Goal: Task Accomplishment & Management: Complete application form

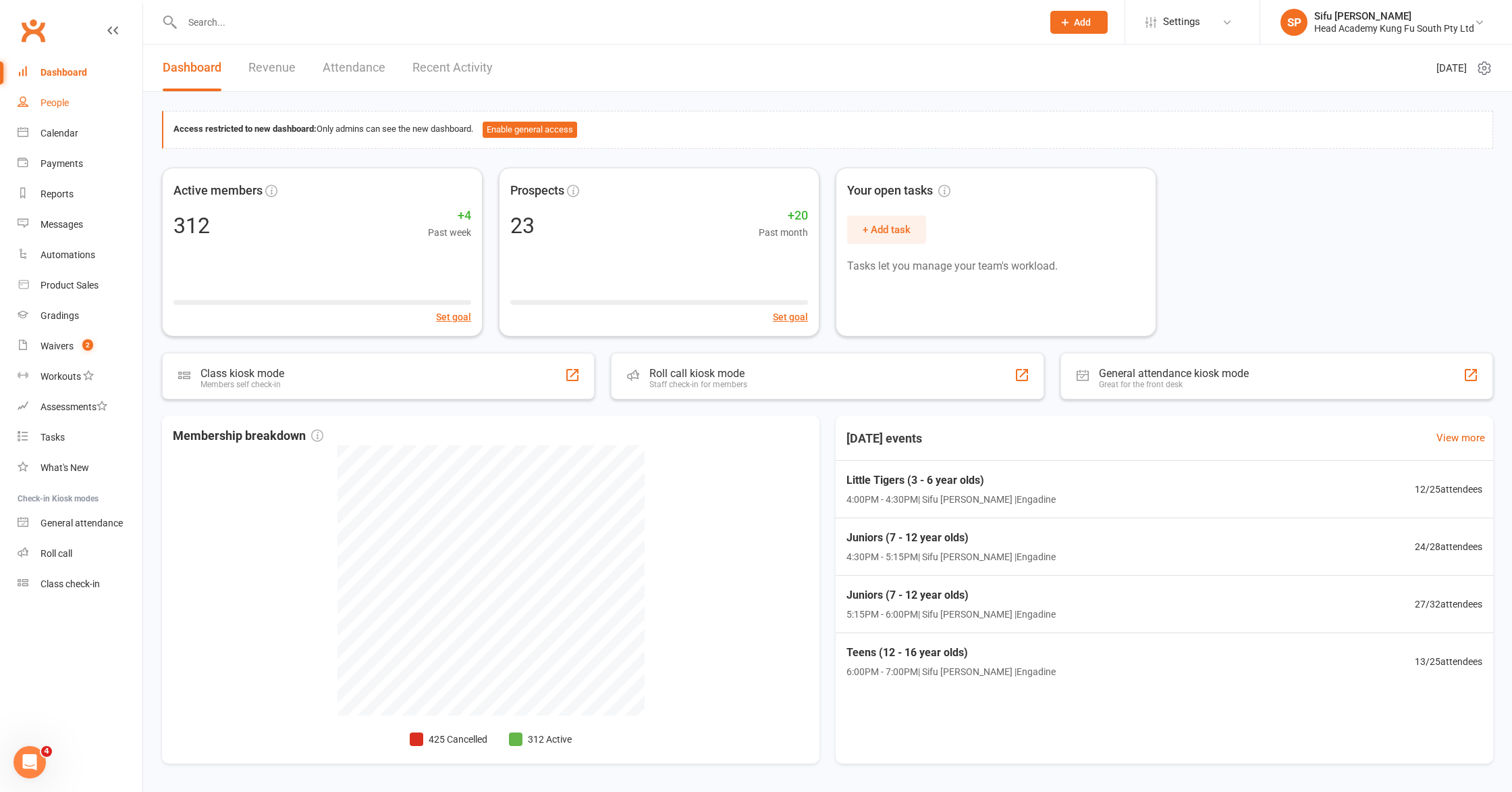
click at [71, 101] on link "People" at bounding box center [80, 102] width 125 height 30
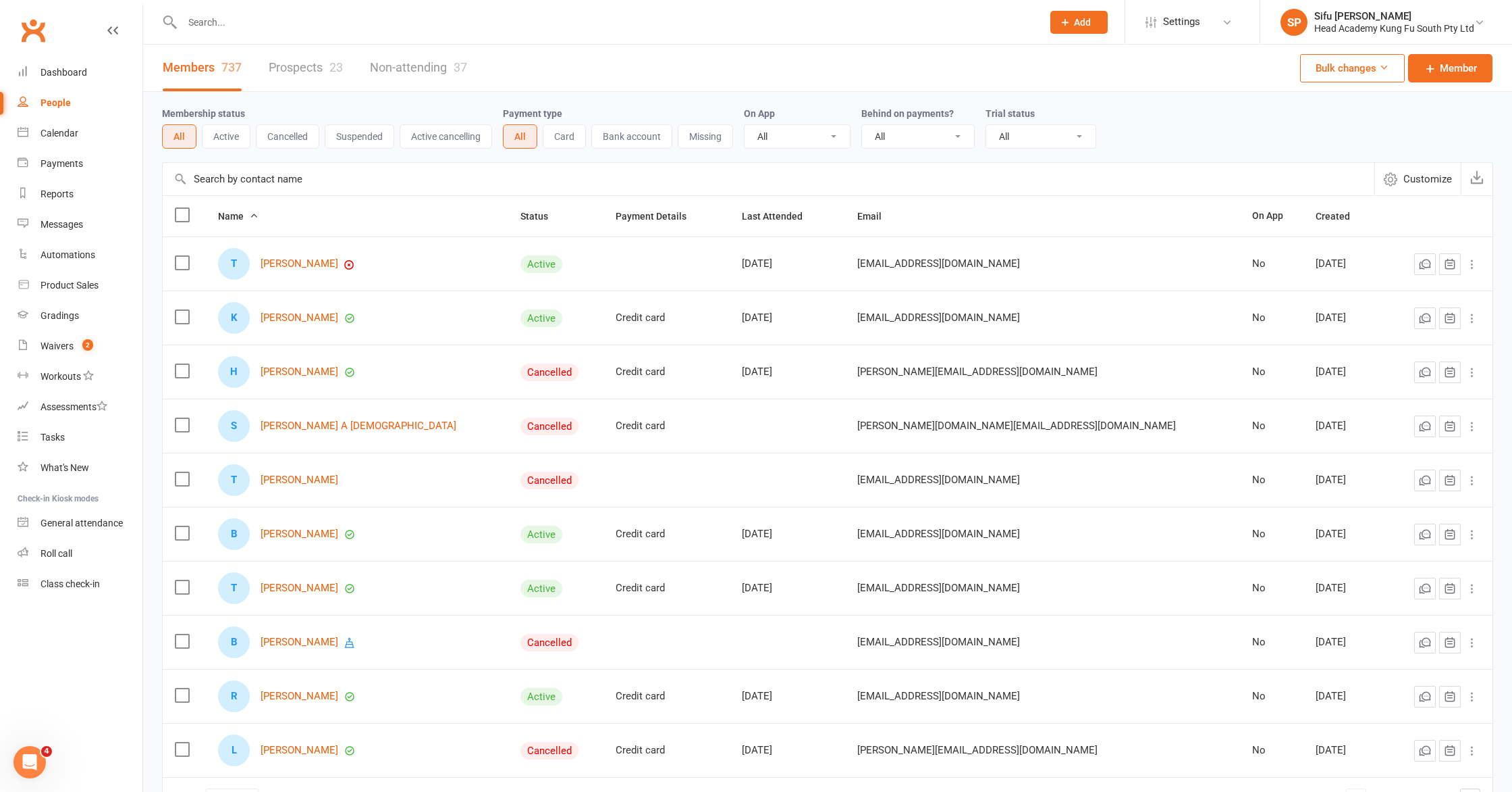
click at [344, 60] on div "Members 737 Prospects 23 Non-attending 37" at bounding box center [315, 68] width 344 height 46
click at [323, 62] on link "Prospects 23" at bounding box center [306, 68] width 74 height 46
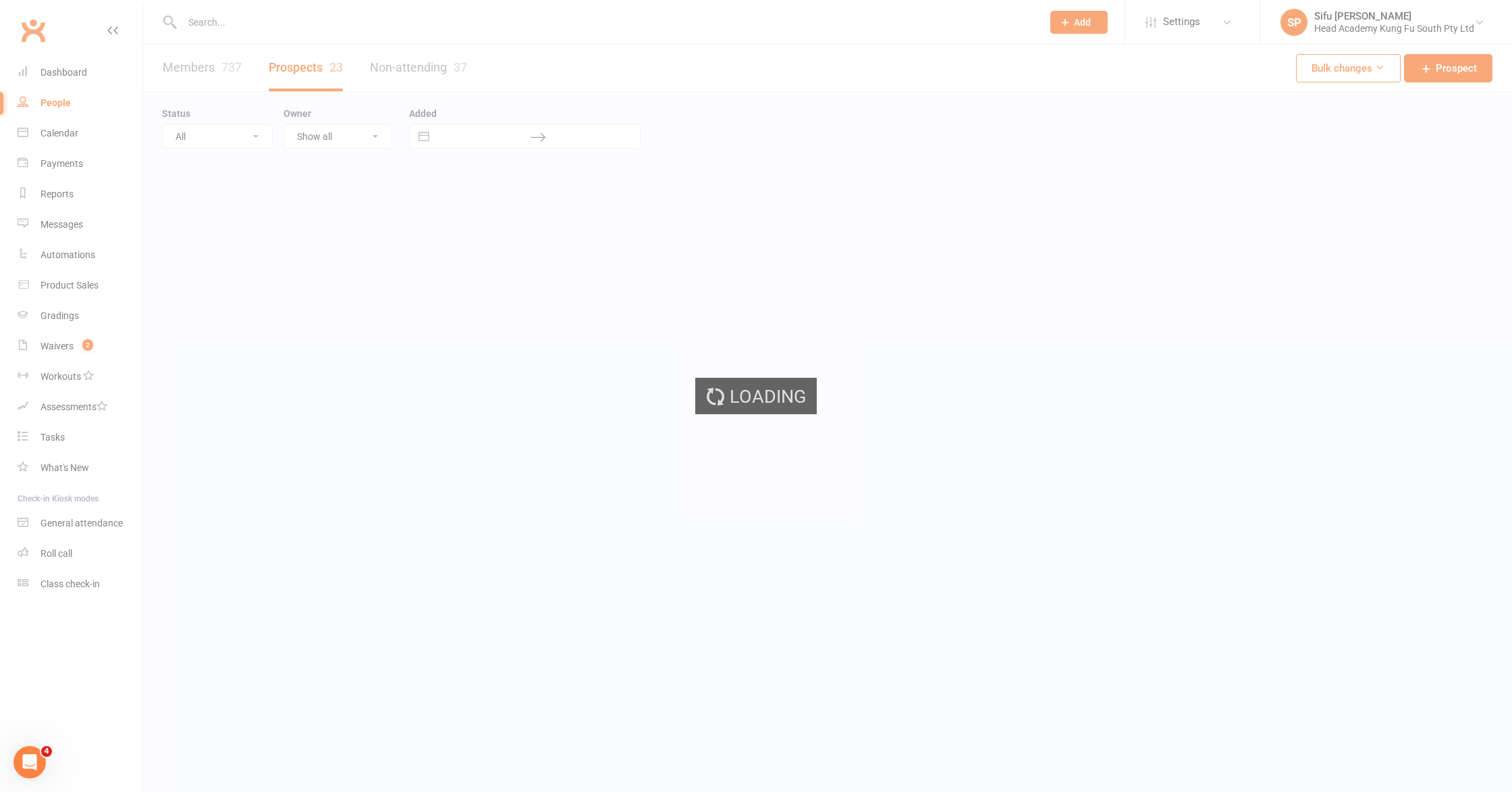
select select "25"
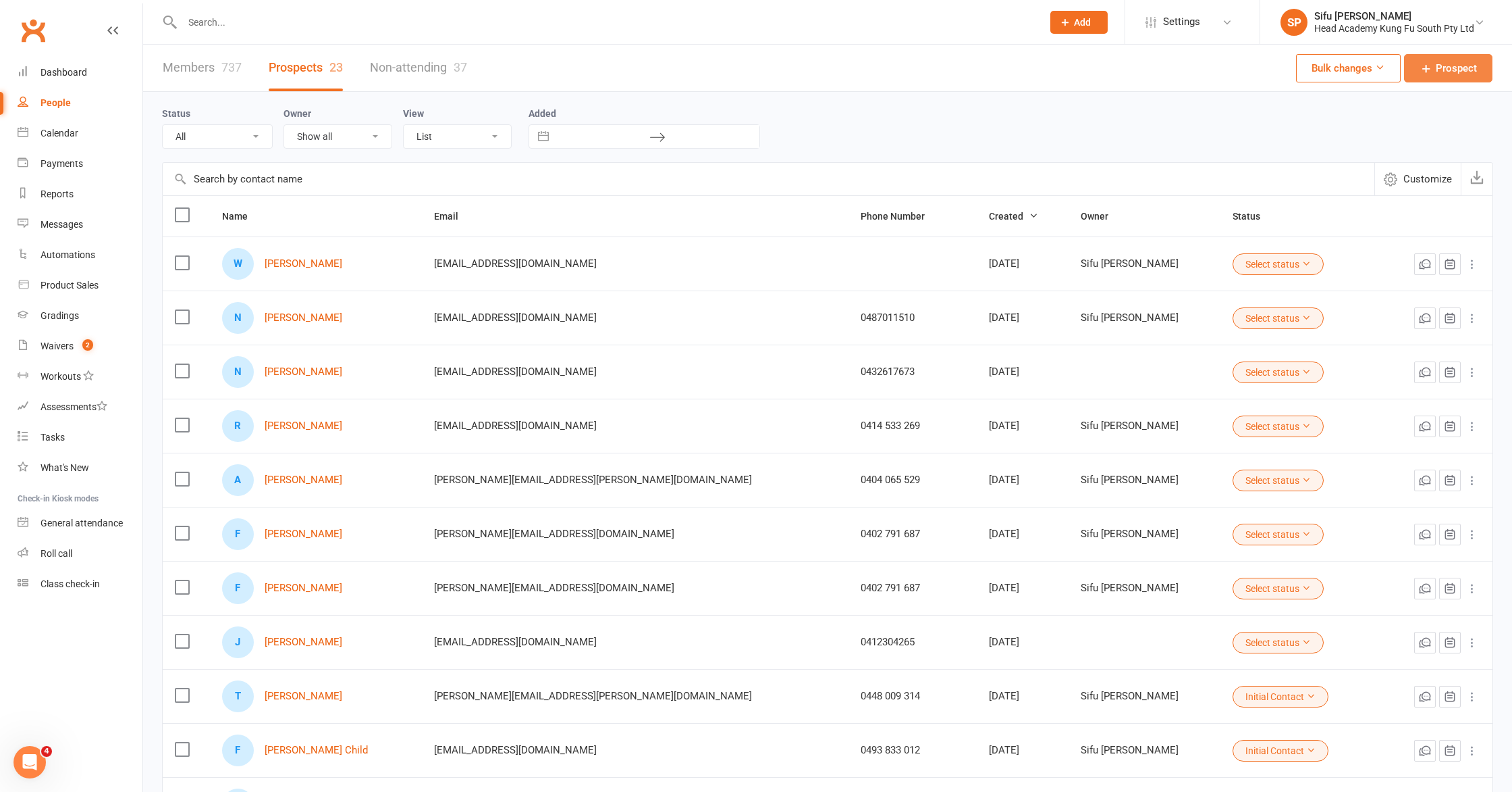
click at [1448, 72] on span "Prospect" at bounding box center [1456, 68] width 41 height 16
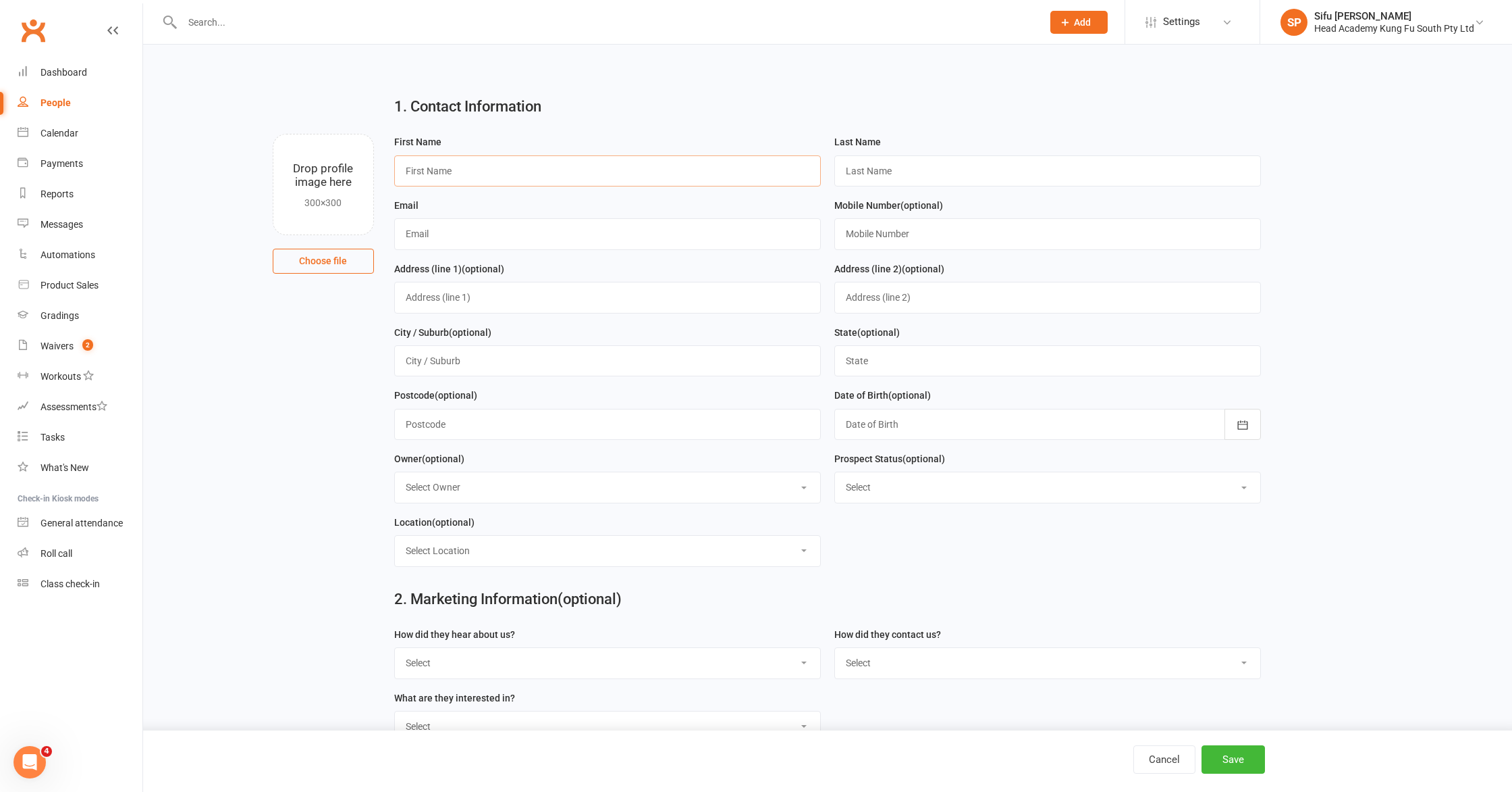
click at [516, 173] on input "text" at bounding box center [607, 171] width 426 height 31
type input "[PERSON_NAME]"
type input "Horsnell"
type input "[EMAIL_ADDRESS][DOMAIN_NAME]"
type input "0425 339 472"
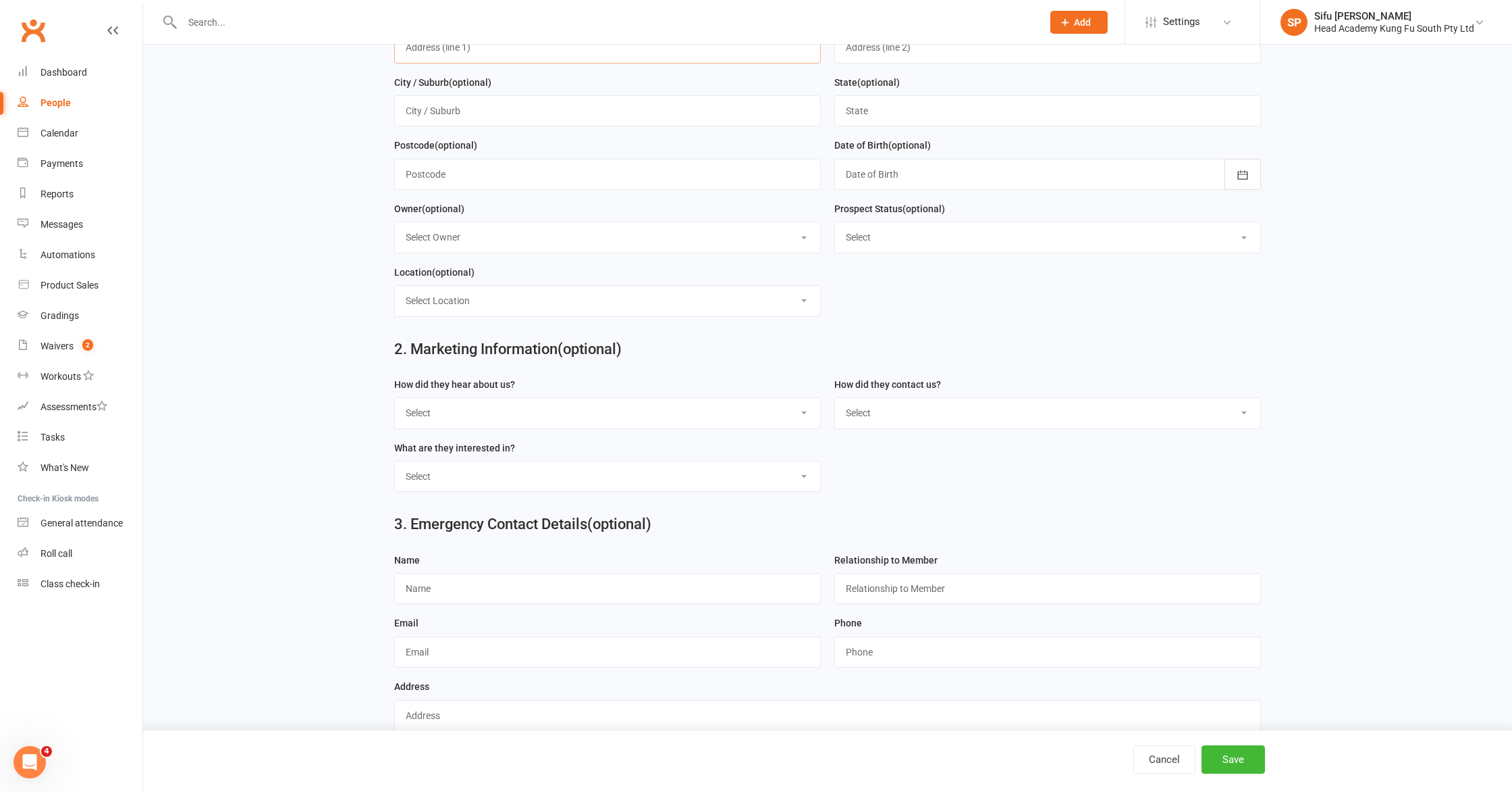
scroll to position [279, 0]
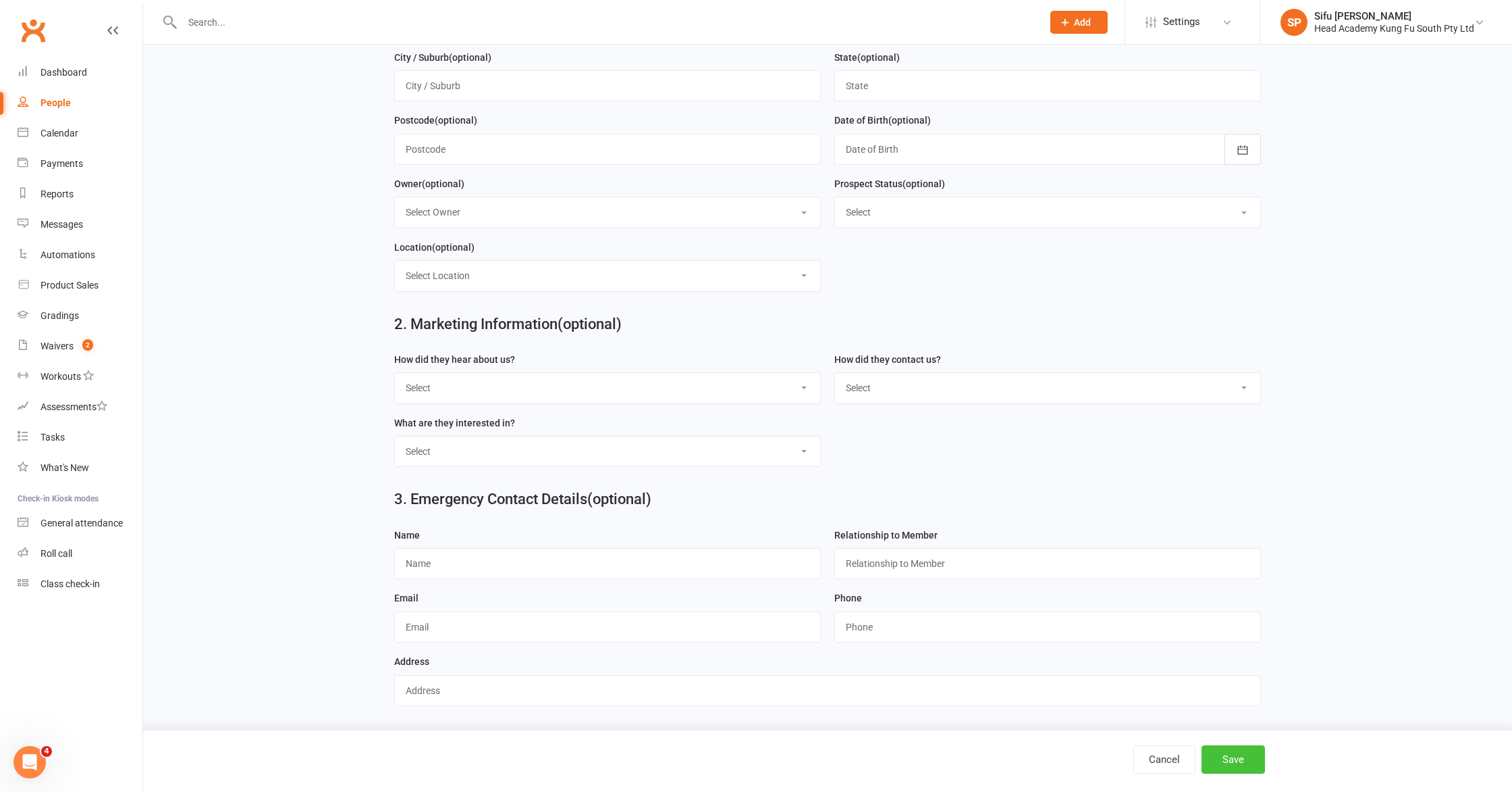
click at [1227, 756] on button "Save" at bounding box center [1233, 759] width 63 height 29
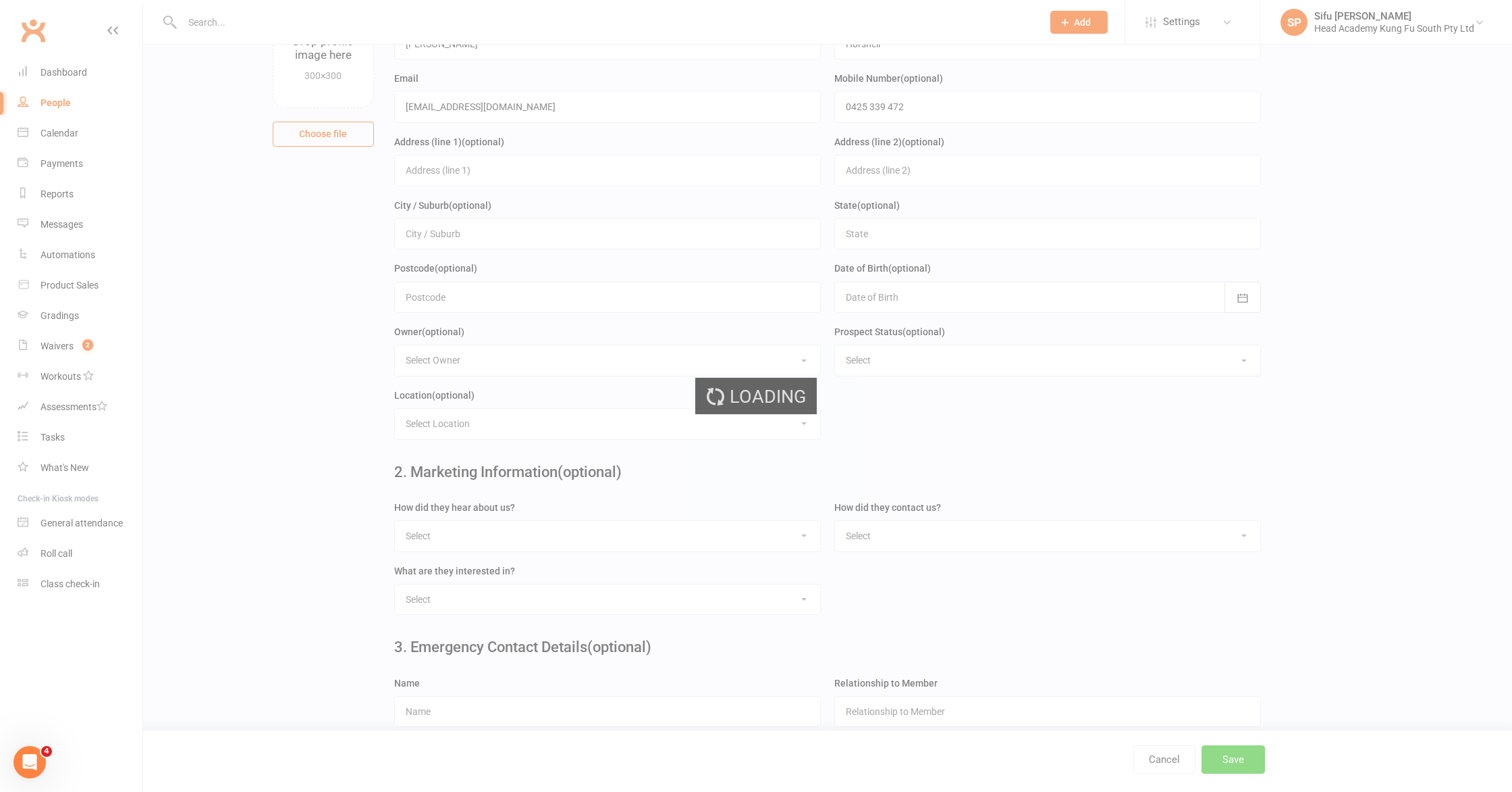
scroll to position [0, 0]
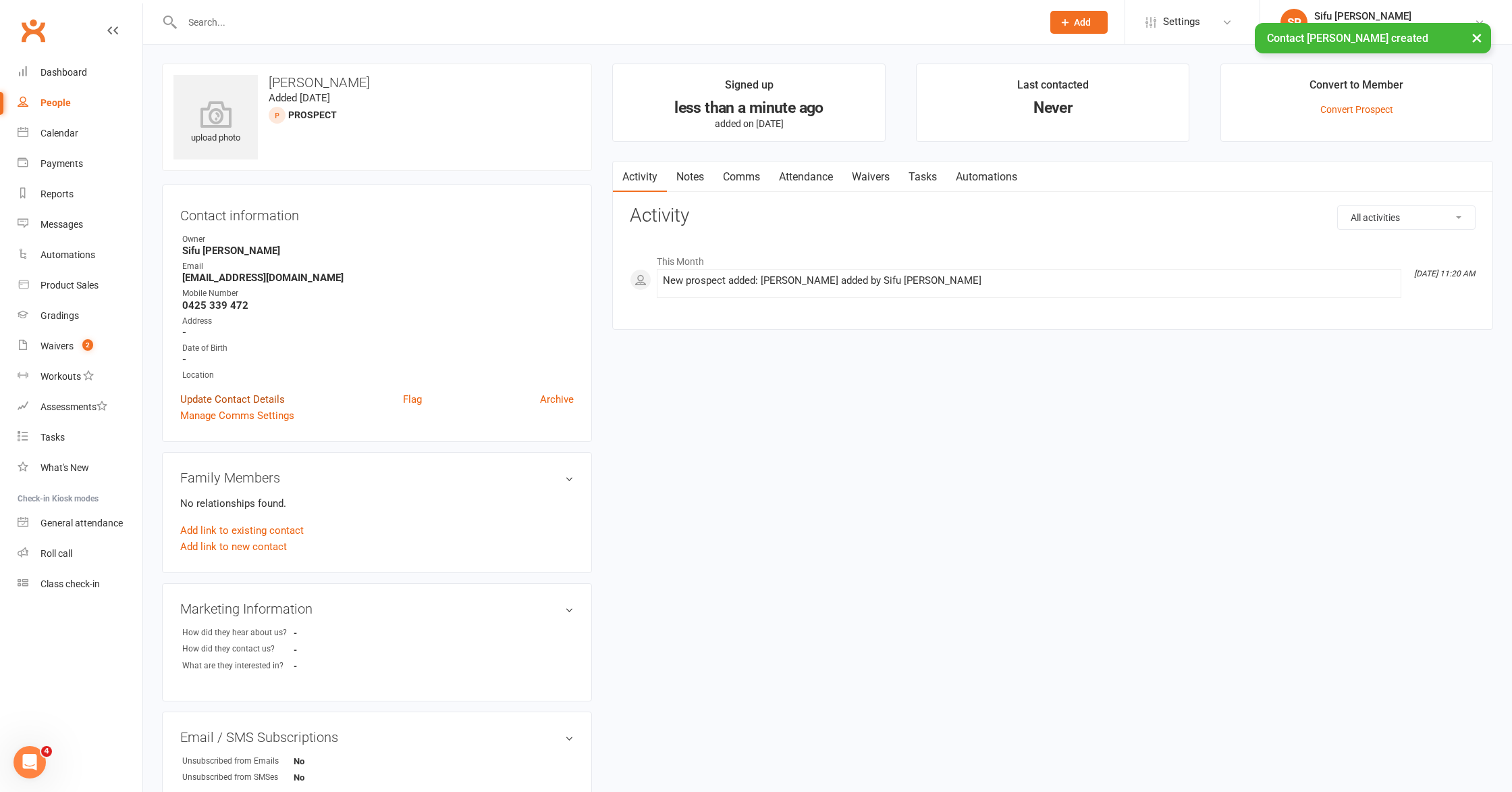
click at [267, 396] on link "Update Contact Details" at bounding box center [232, 399] width 104 height 16
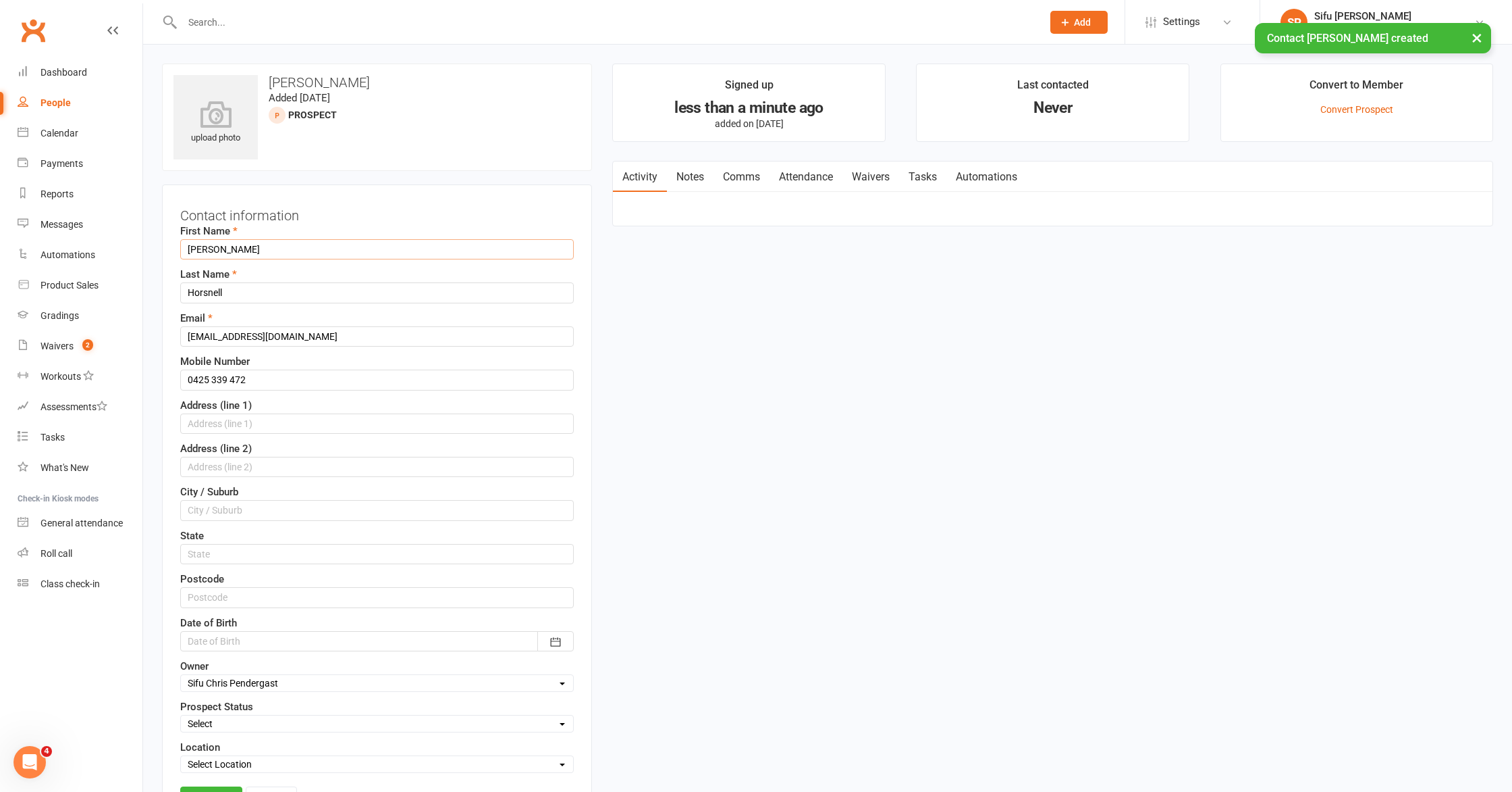
click at [261, 250] on input "[PERSON_NAME]" at bounding box center [377, 249] width 394 height 20
type input "[PERSON_NAME] (Mothers Name)"
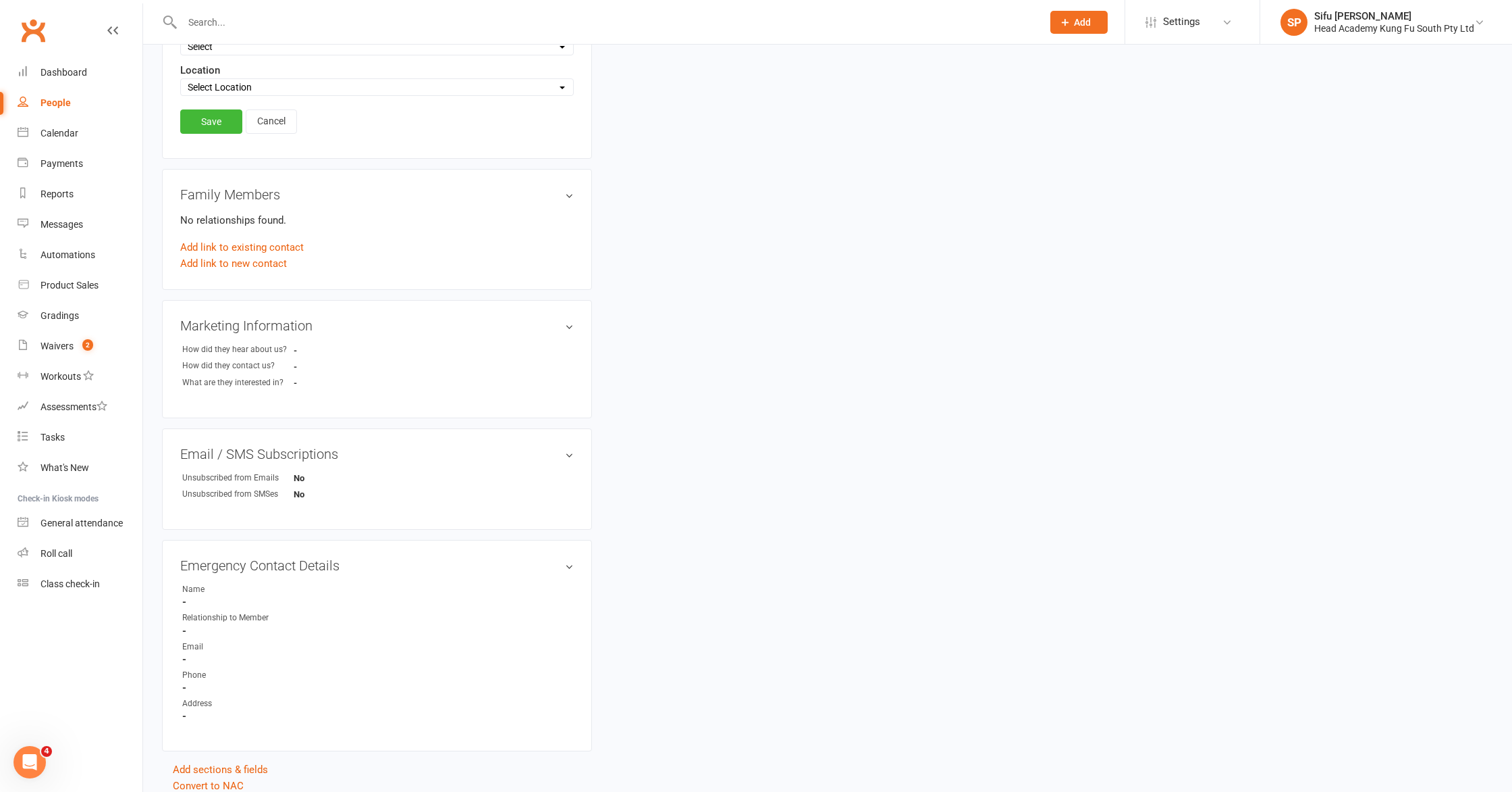
scroll to position [523, 0]
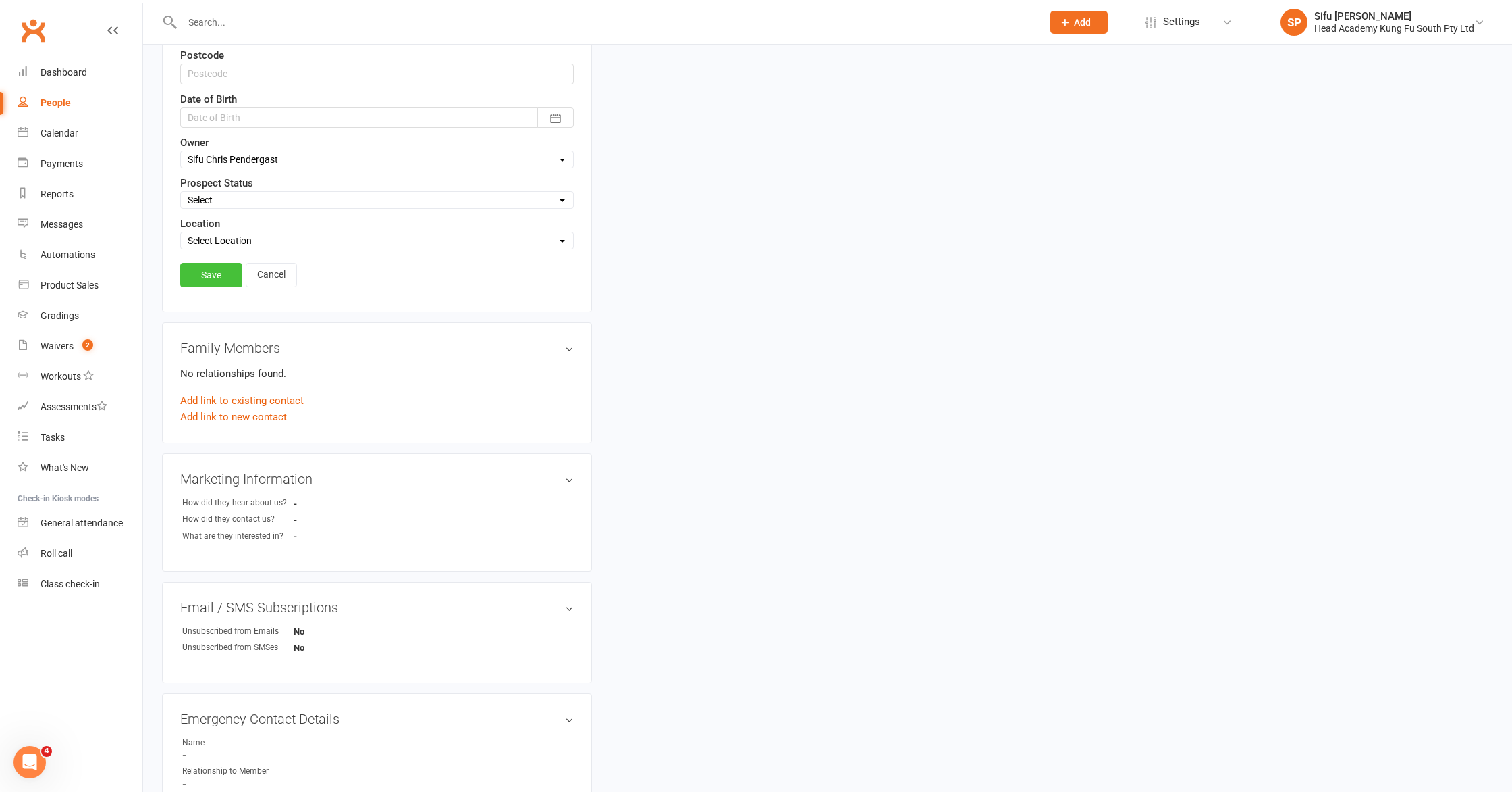
click at [220, 273] on link "Save" at bounding box center [211, 274] width 62 height 24
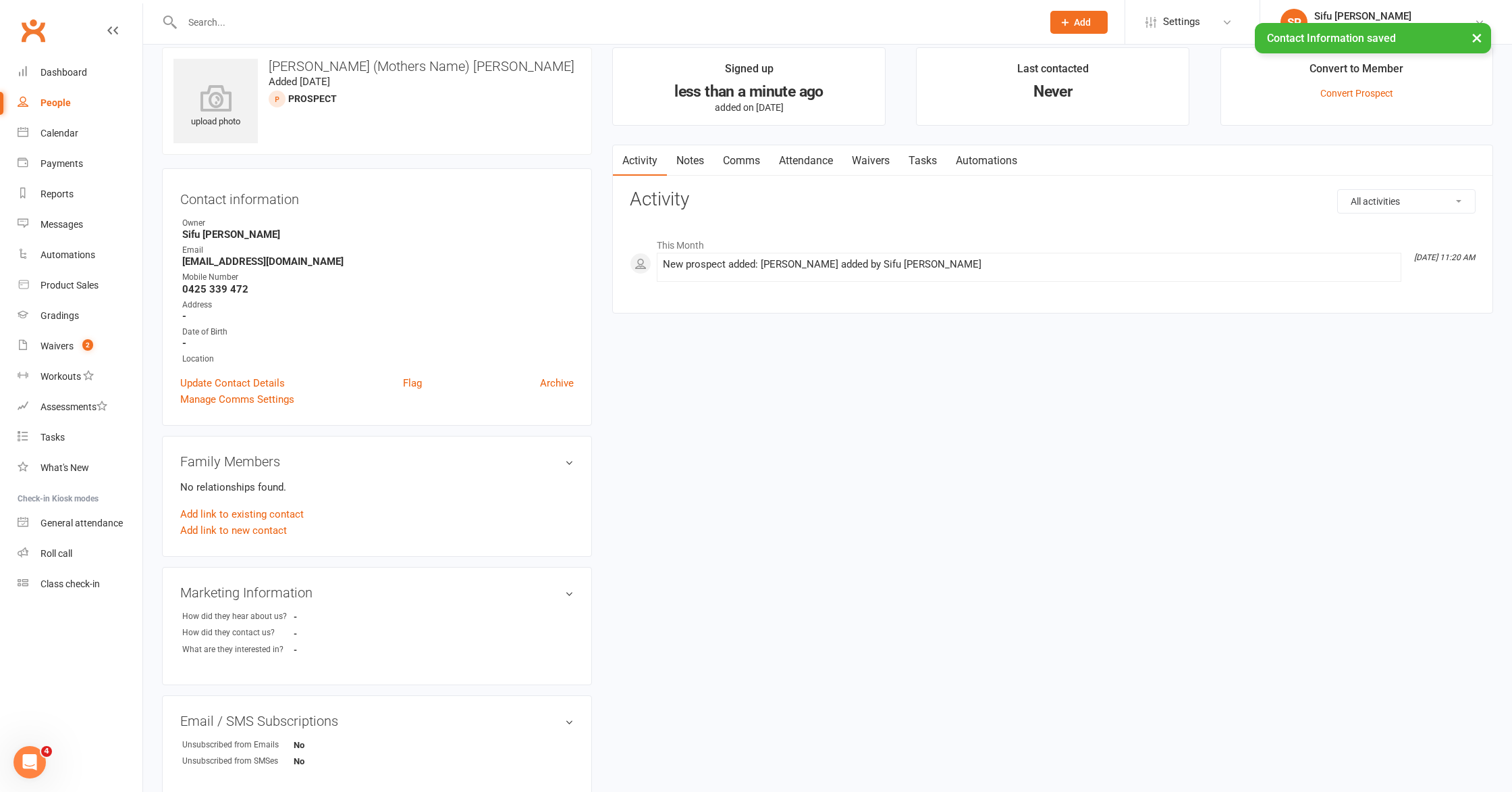
scroll to position [0, 0]
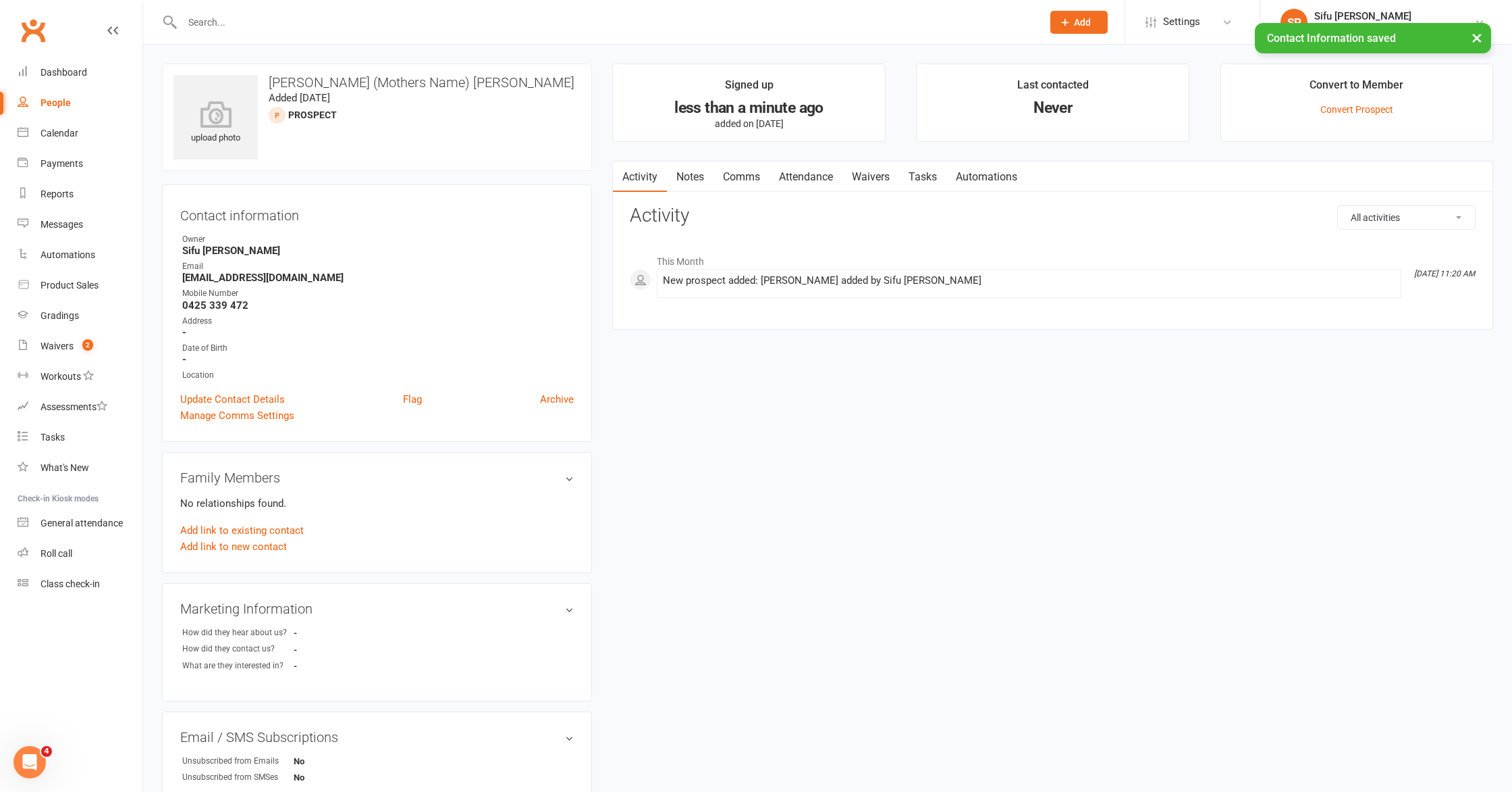
click at [698, 183] on link "Notes" at bounding box center [690, 177] width 46 height 31
click at [1426, 214] on button "+ New Note" at bounding box center [1439, 217] width 72 height 24
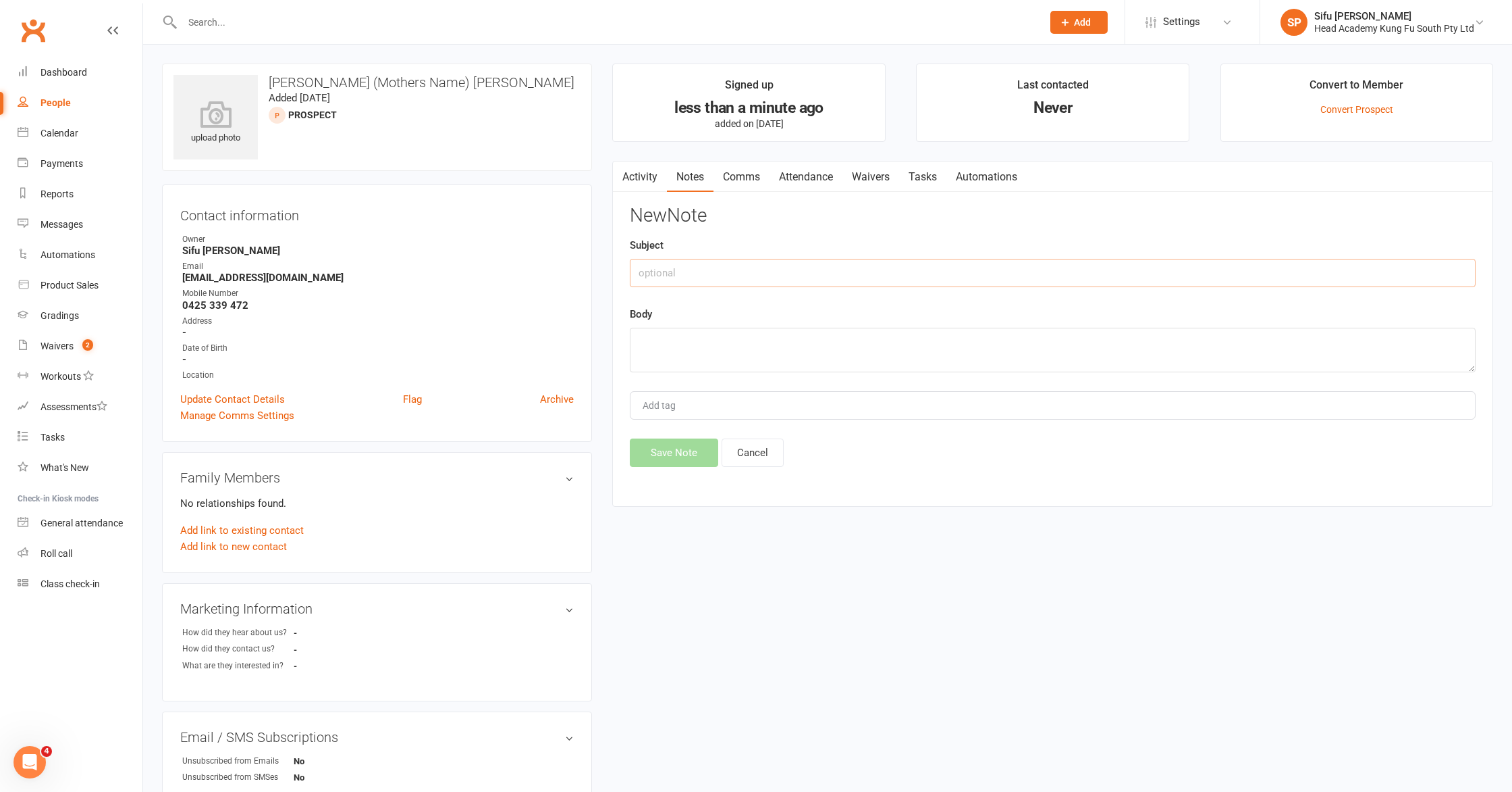
click at [782, 269] on input "text" at bounding box center [1052, 273] width 846 height 29
type input "First Contact"
type textarea "Left Message at 11:18am [DATE]."
click at [685, 465] on button "Save Note" at bounding box center [674, 452] width 88 height 29
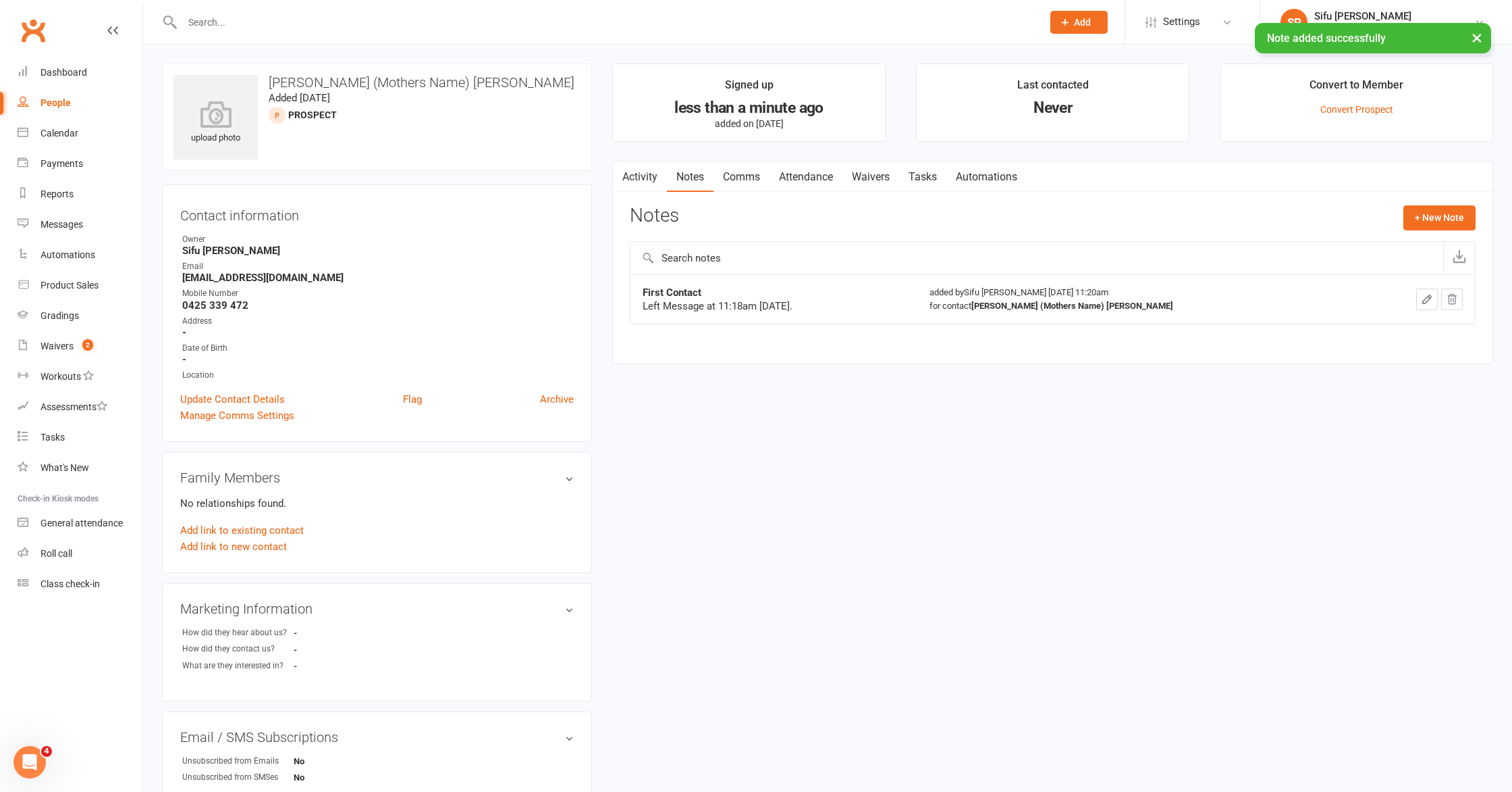
click at [59, 98] on div "People" at bounding box center [55, 103] width 30 height 11
select select "25"
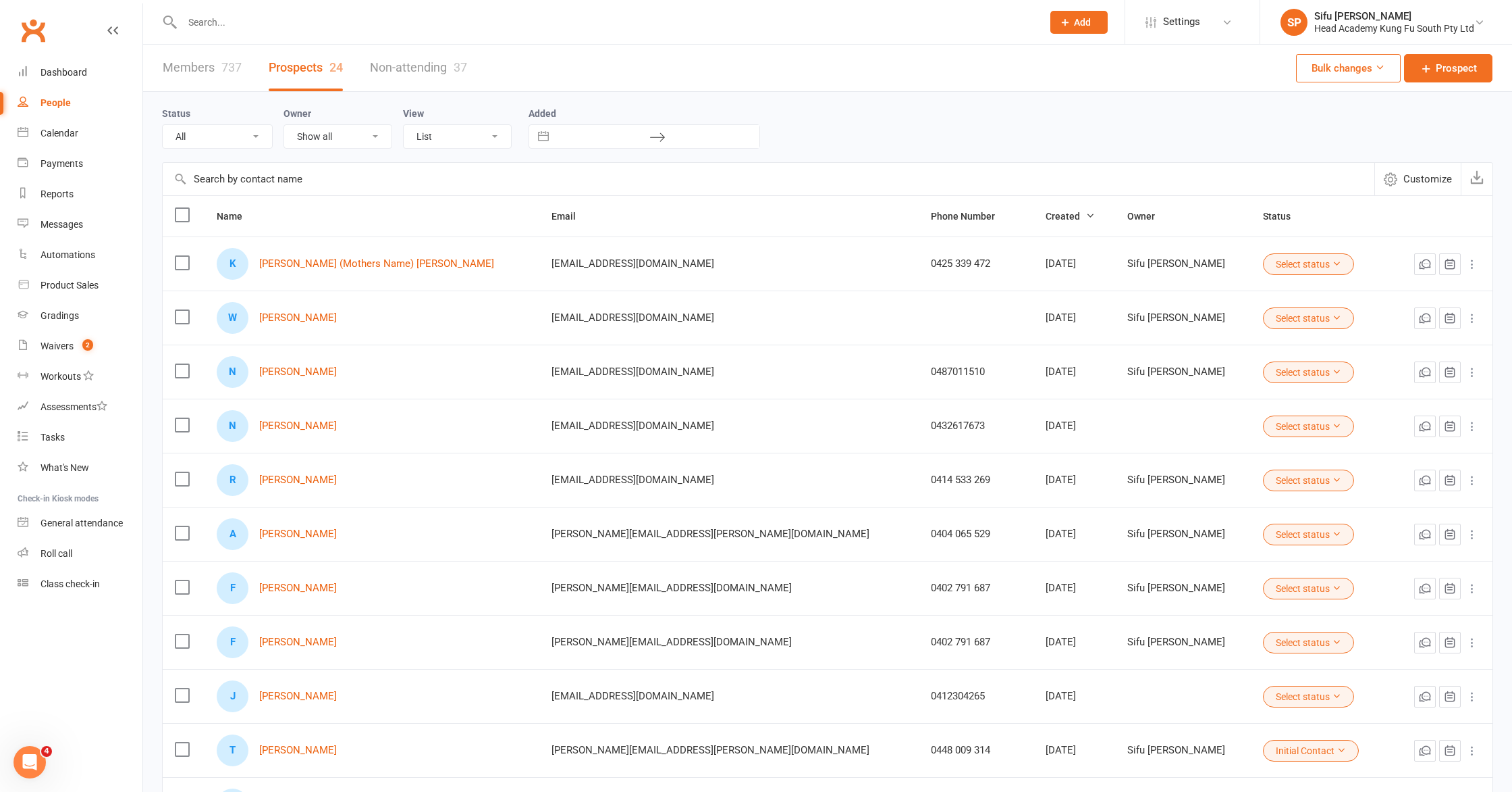
scroll to position [861, 0]
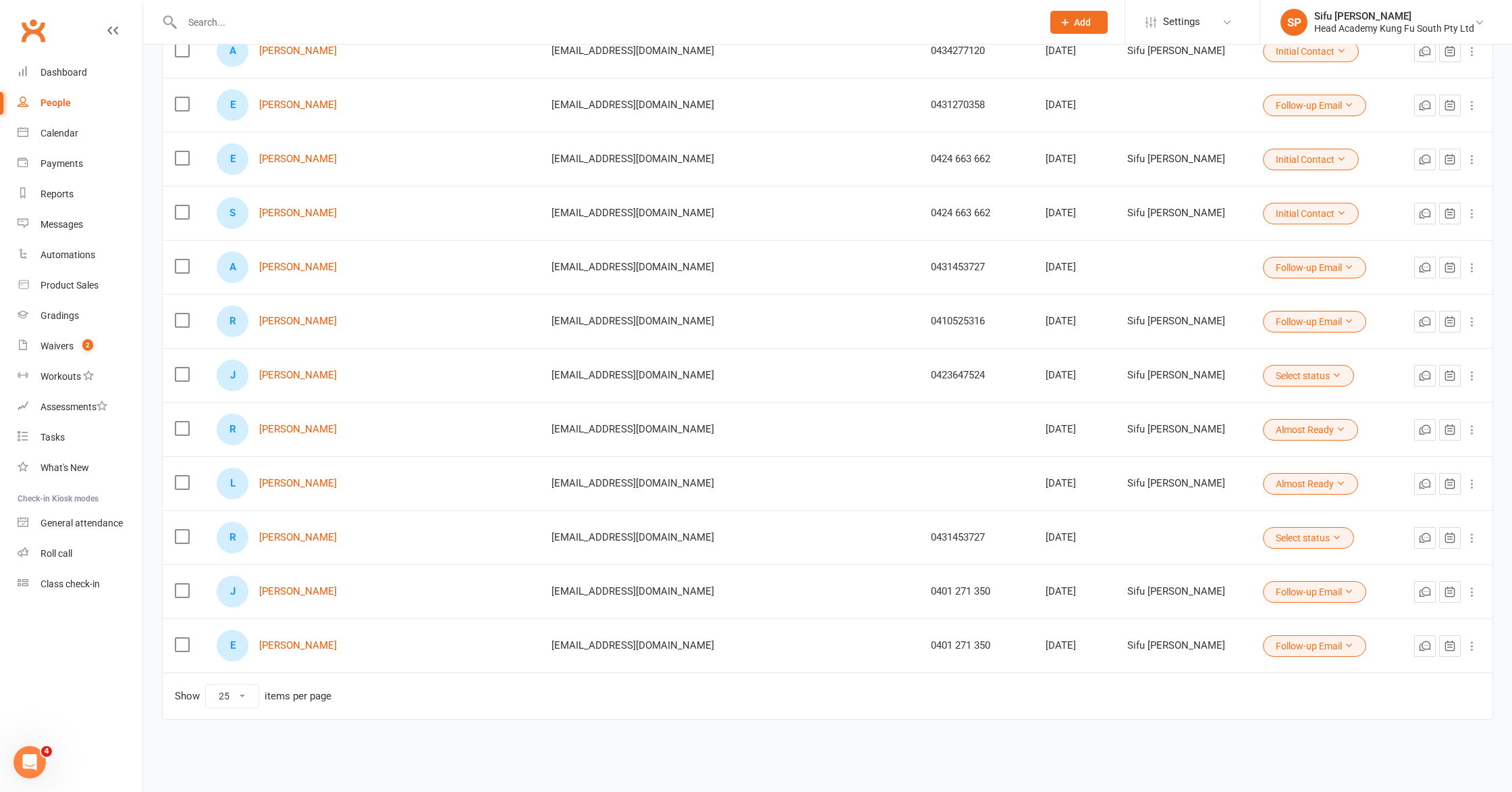
click at [298, 483] on link "[PERSON_NAME]" at bounding box center [298, 483] width 77 height 12
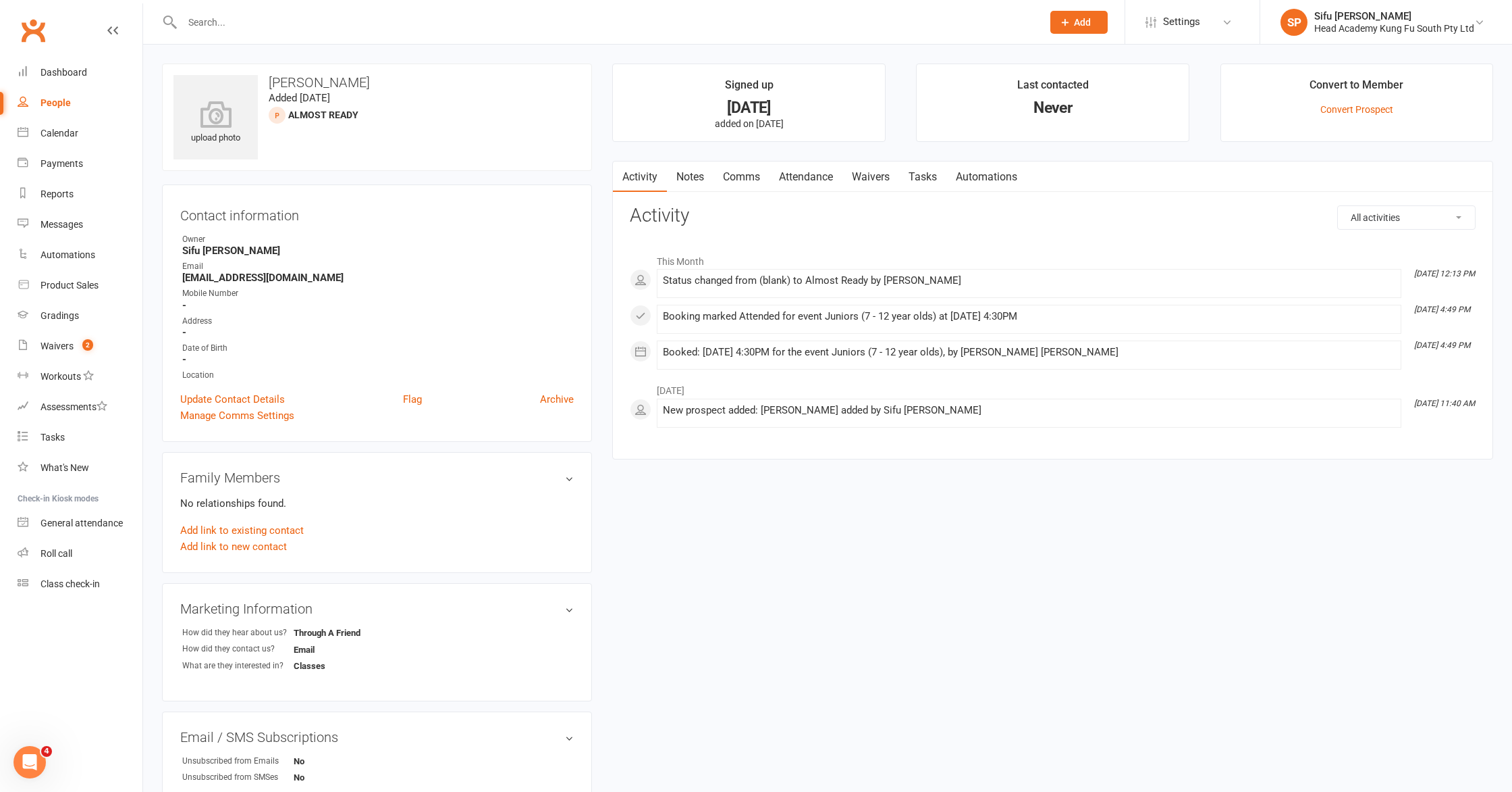
click at [871, 178] on link "Waivers" at bounding box center [871, 177] width 56 height 31
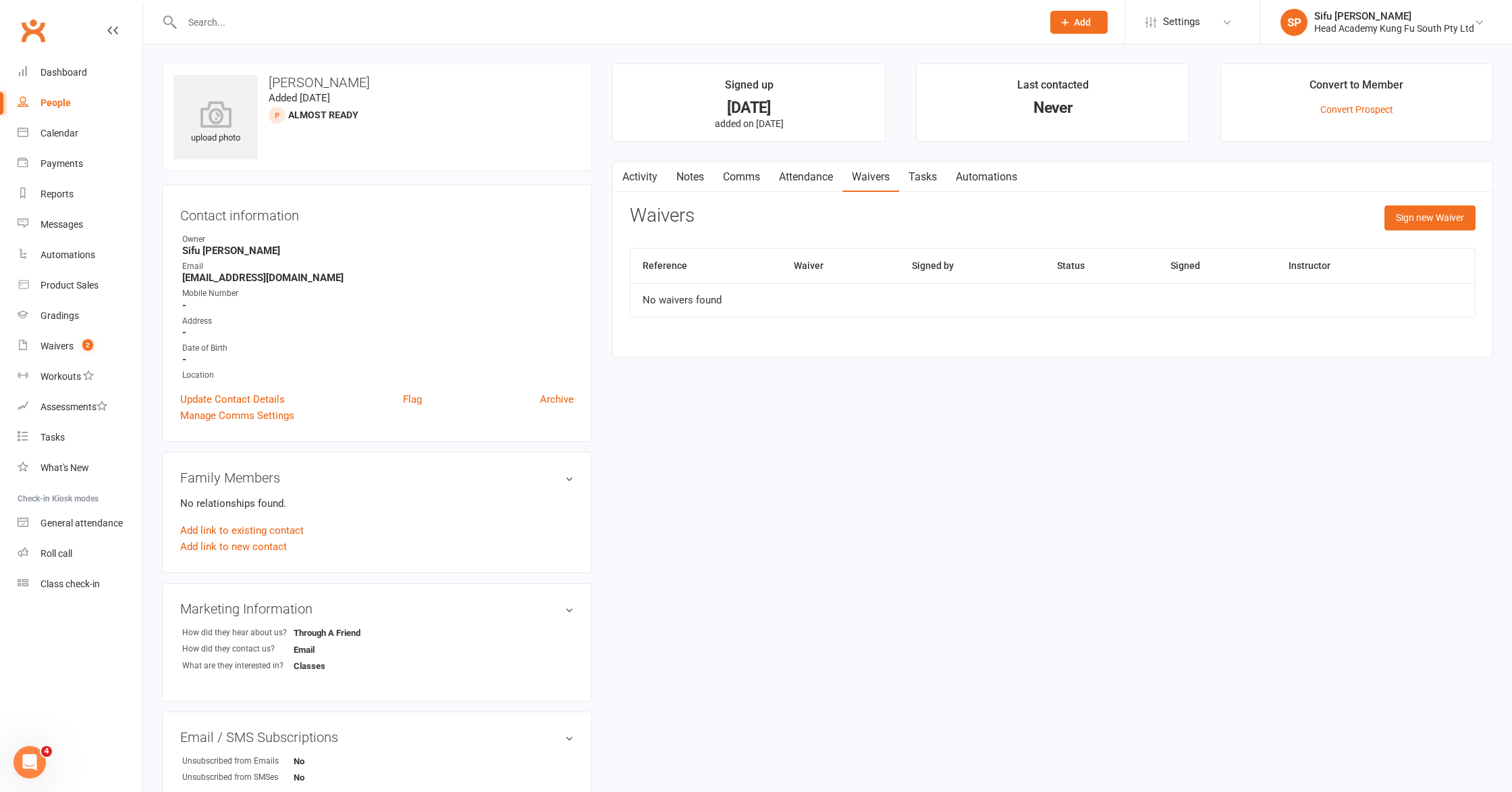
click at [915, 172] on link "Tasks" at bounding box center [922, 177] width 47 height 31
click at [874, 177] on link "Waivers" at bounding box center [871, 177] width 56 height 31
click at [690, 177] on link "Notes" at bounding box center [690, 177] width 46 height 31
click at [816, 180] on link "Attendance" at bounding box center [806, 177] width 73 height 31
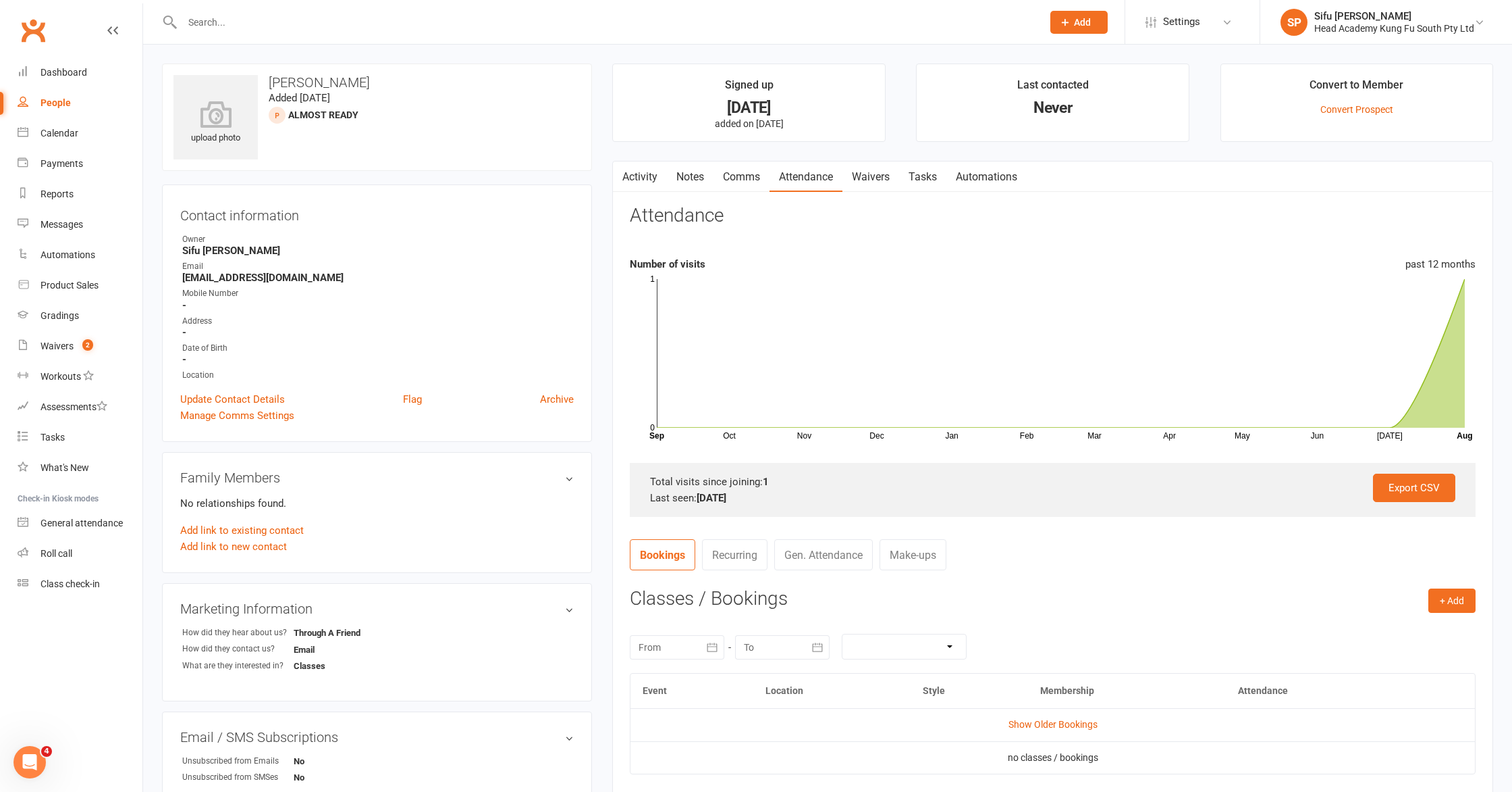
click at [48, 98] on div "People" at bounding box center [55, 103] width 30 height 11
select select "25"
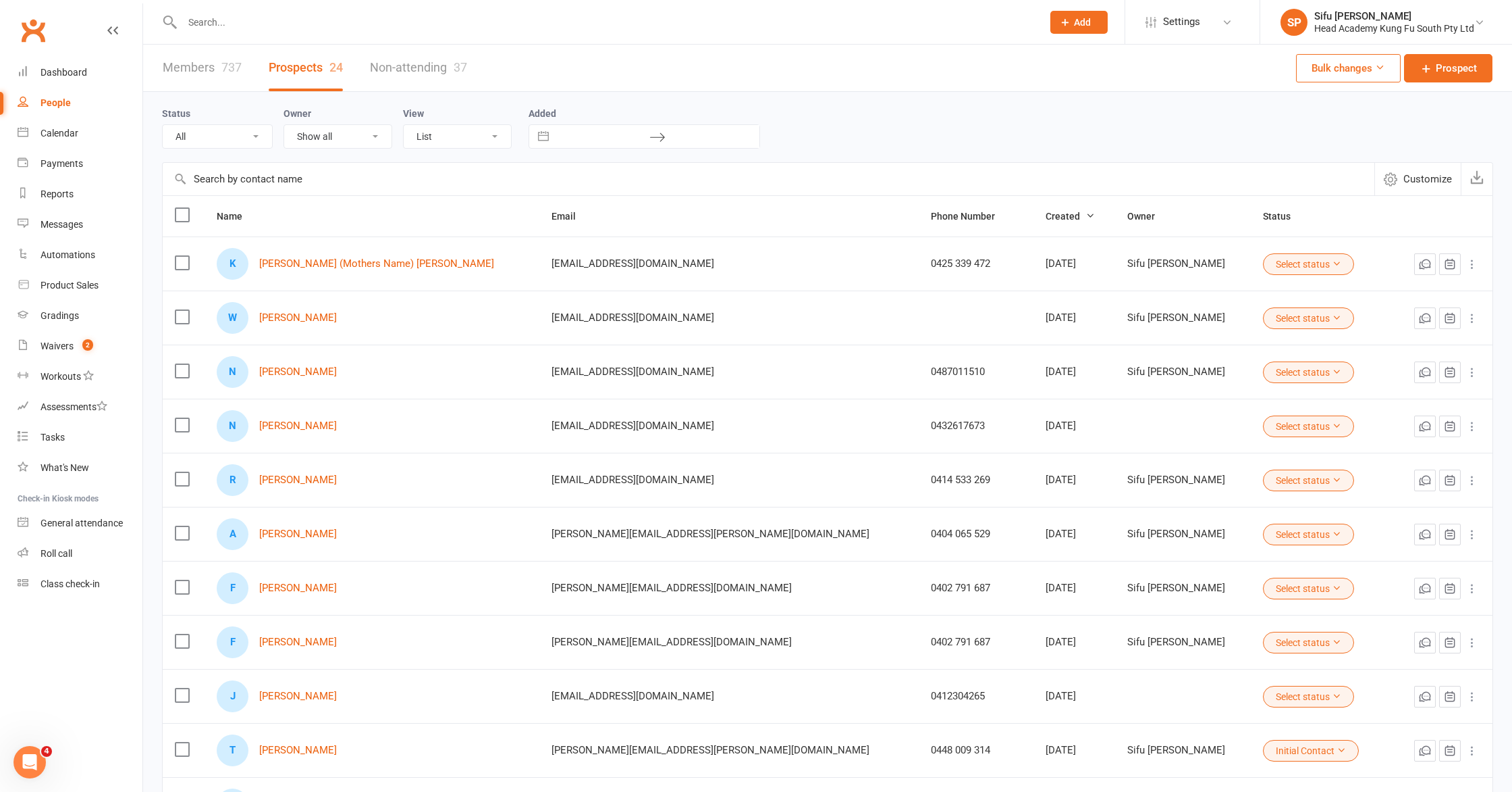
click at [303, 187] on input "text" at bounding box center [768, 179] width 1212 height 33
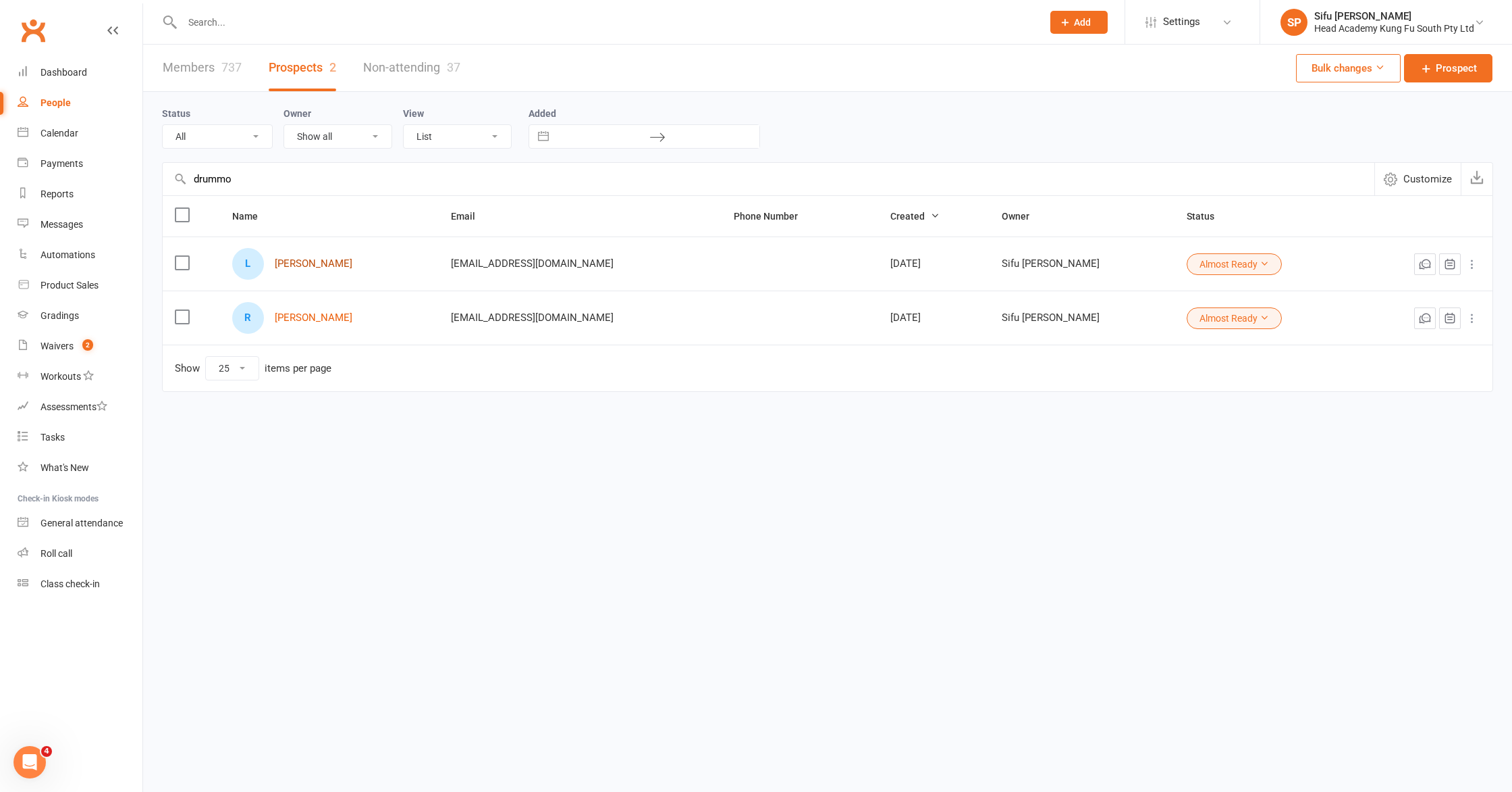
type input "drummo"
click at [310, 266] on link "[PERSON_NAME]" at bounding box center [313, 263] width 77 height 12
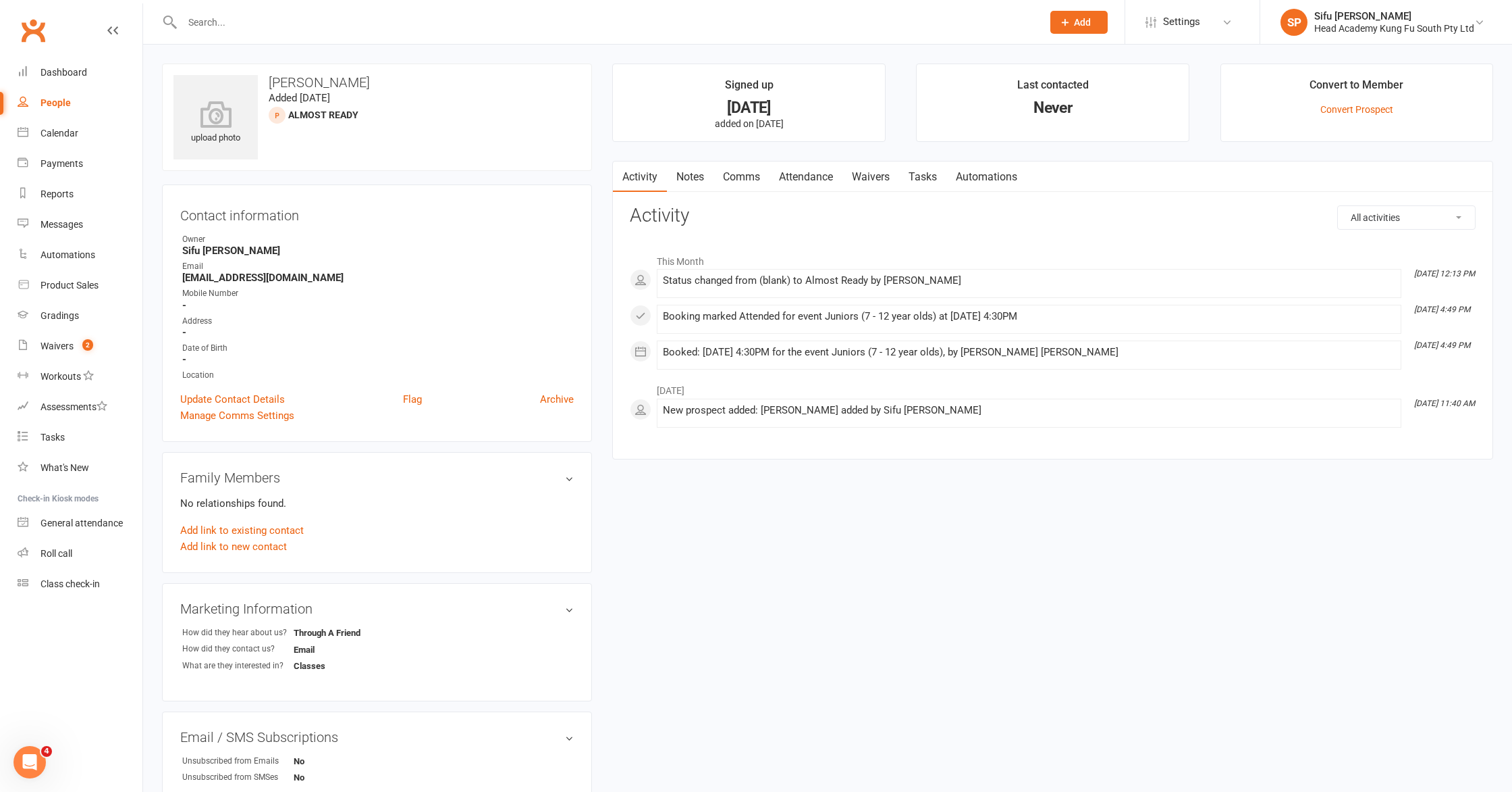
click at [701, 177] on link "Notes" at bounding box center [690, 177] width 46 height 31
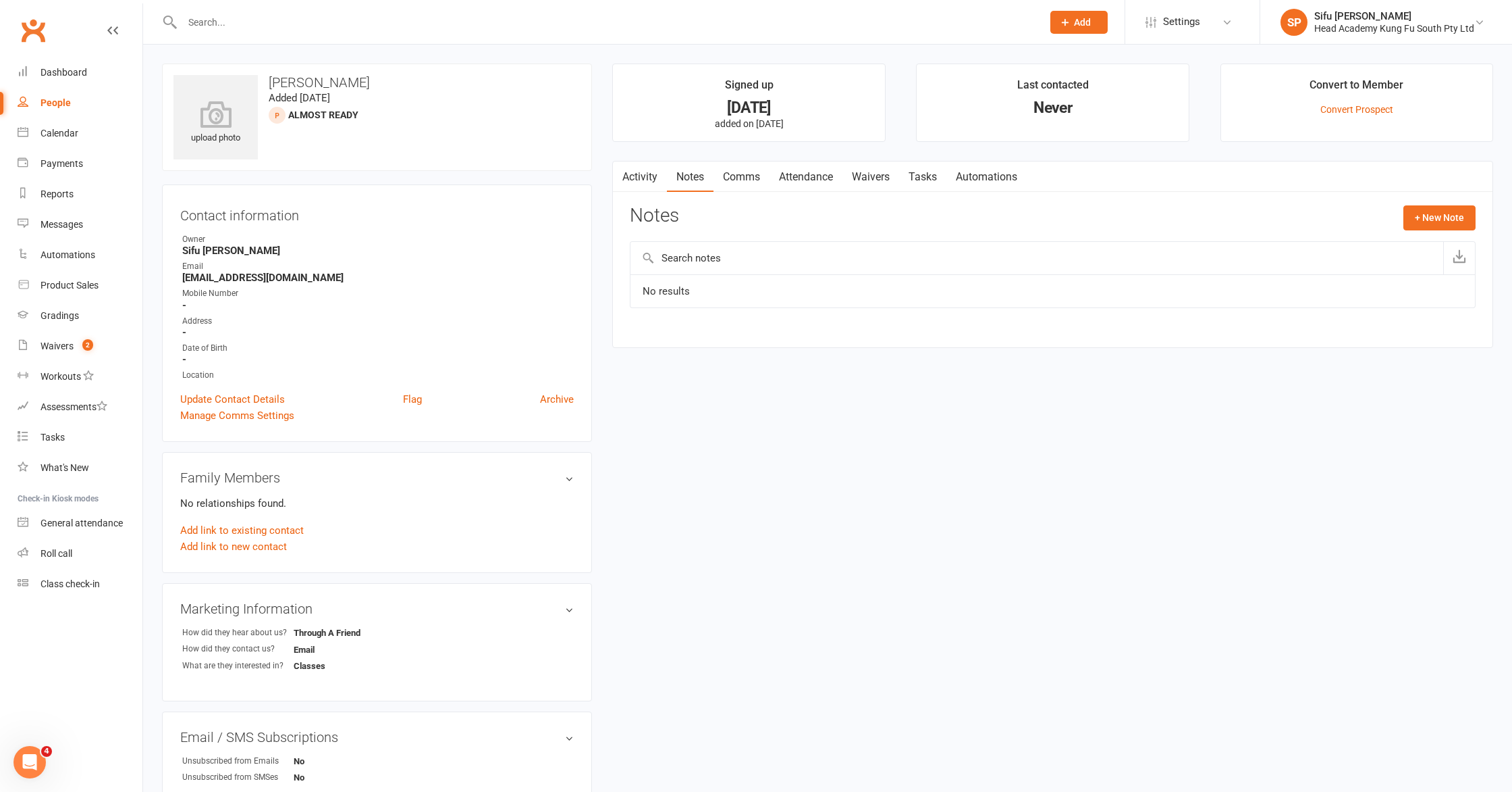
click at [702, 183] on link "Notes" at bounding box center [690, 177] width 46 height 31
click at [695, 183] on link "Notes" at bounding box center [690, 177] width 46 height 31
click at [53, 99] on div "People" at bounding box center [55, 103] width 30 height 11
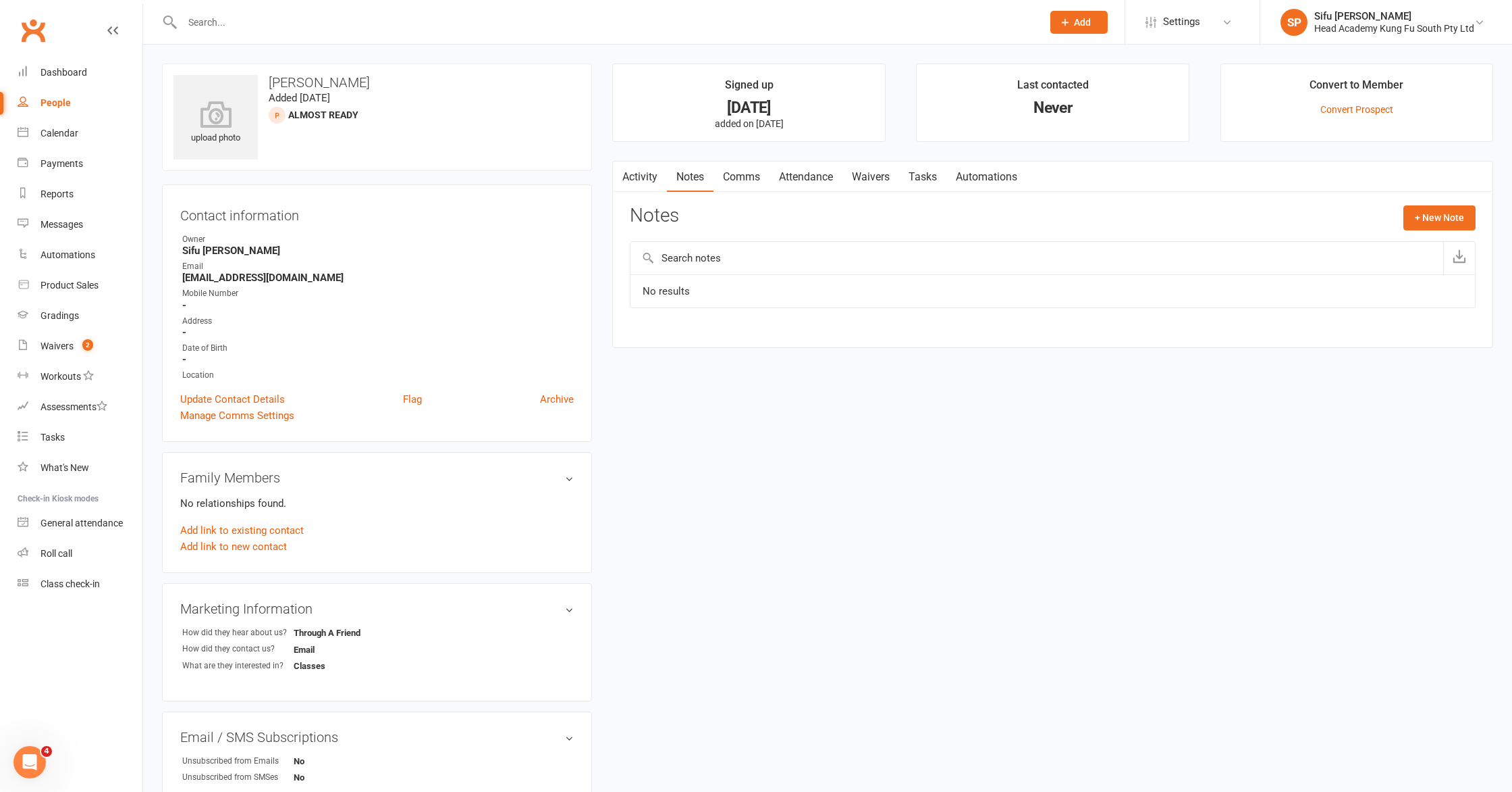
select select "25"
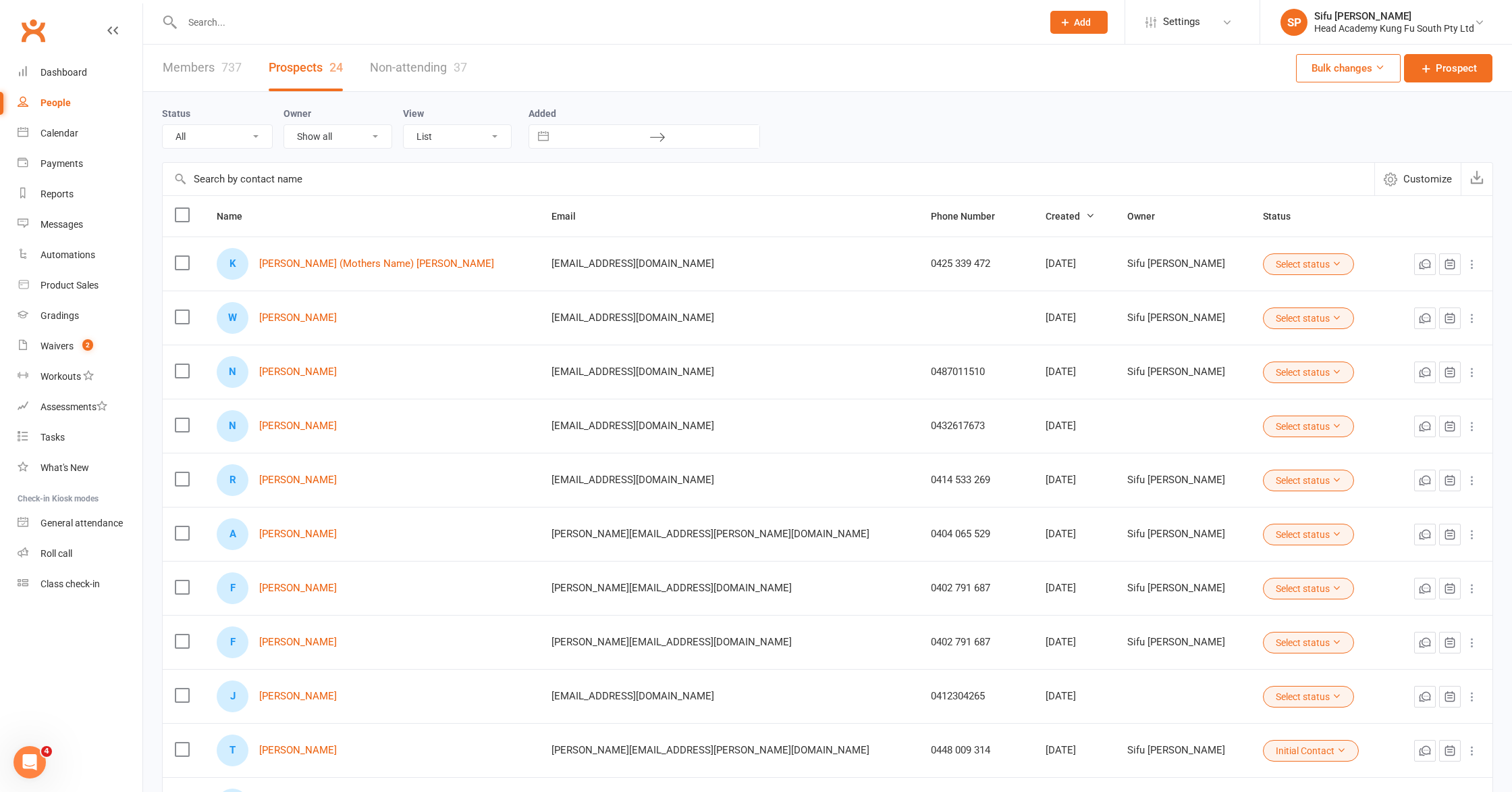
click at [39, 111] on link "People" at bounding box center [80, 102] width 125 height 30
click at [881, 149] on div "Status All (No status set) (Invalid status) Initial Contact Follow-up Call Foll…" at bounding box center [827, 127] width 1331 height 43
click at [876, 149] on div "Status All (No status set) (Invalid status) Initial Contact Follow-up Call Foll…" at bounding box center [827, 127] width 1331 height 70
click at [918, 130] on div "Status All (No status set) (Invalid status) Initial Contact Follow-up Call Foll…" at bounding box center [827, 127] width 1331 height 43
click at [368, 265] on link "[PERSON_NAME] (Mothers Name) [PERSON_NAME]" at bounding box center [377, 263] width 235 height 12
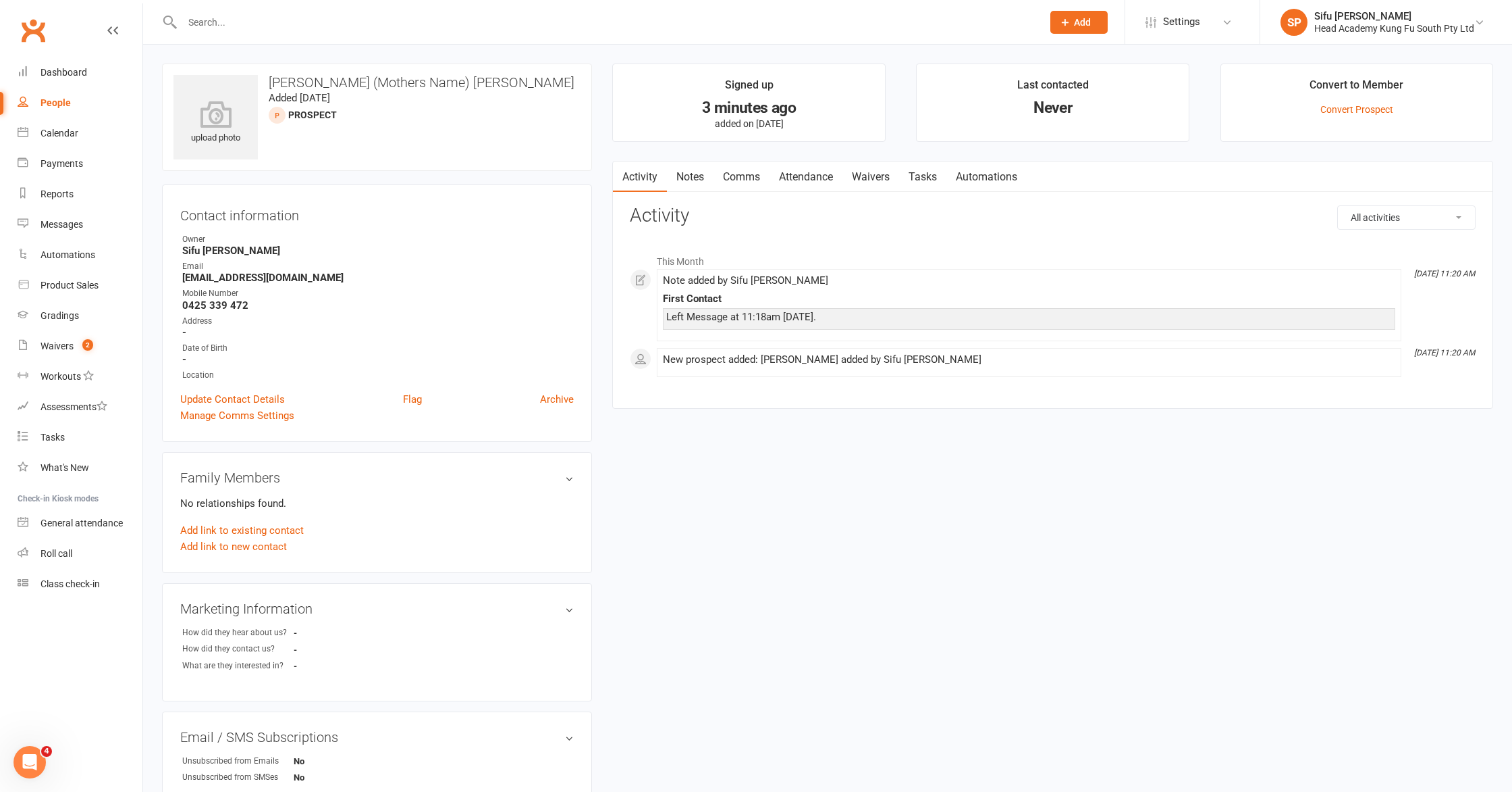
click at [865, 506] on div "upload photo [PERSON_NAME] (Mothers Name) [PERSON_NAME] Added [DATE] prospect C…" at bounding box center [827, 570] width 1352 height 1013
click at [592, 292] on div "upload photo [PERSON_NAME] (Mothers Name) [PERSON_NAME] Added [DATE] prospect C…" at bounding box center [377, 570] width 450 height 1013
click at [62, 109] on link "People" at bounding box center [80, 102] width 125 height 30
select select "25"
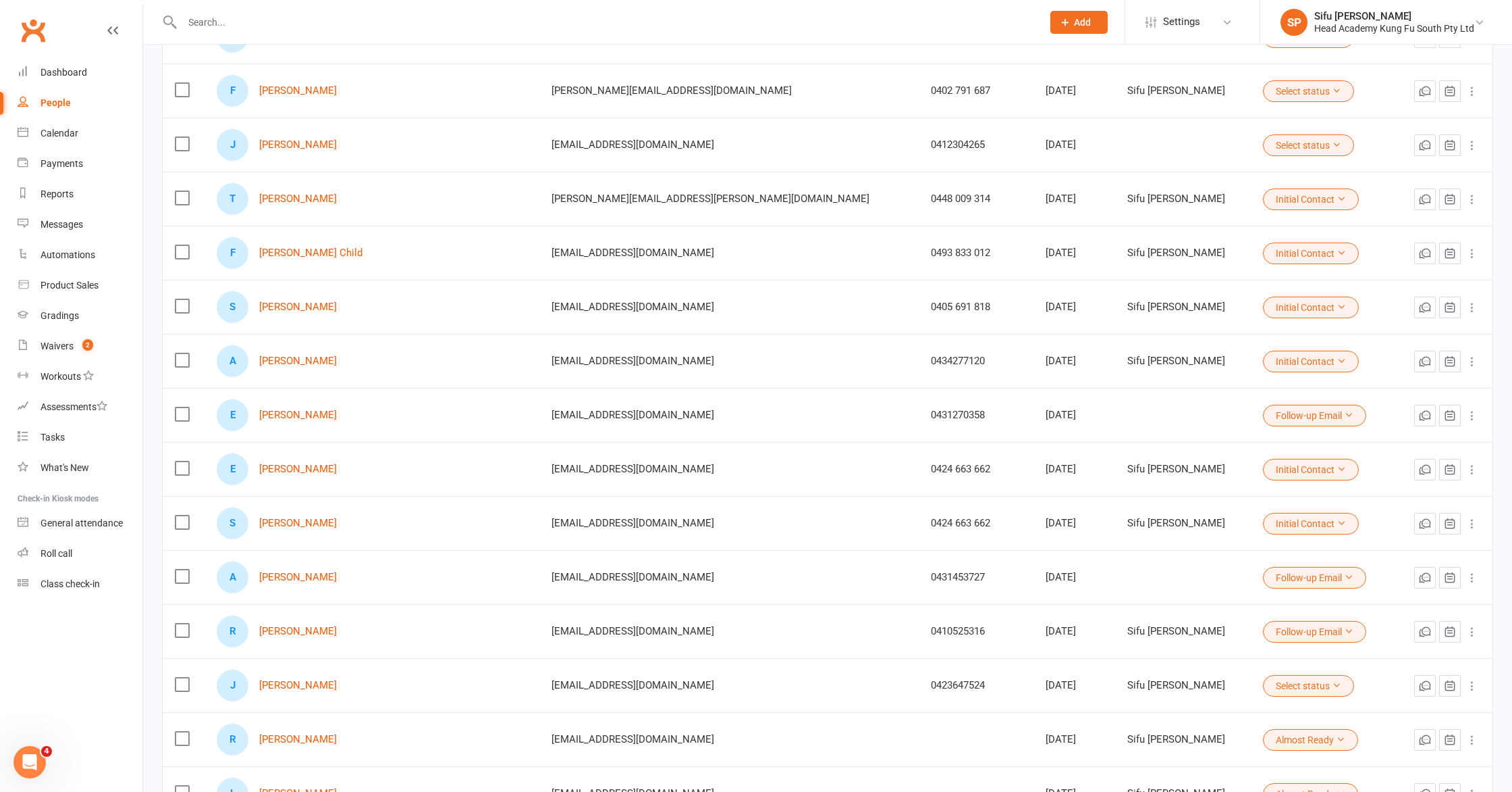
scroll to position [861, 0]
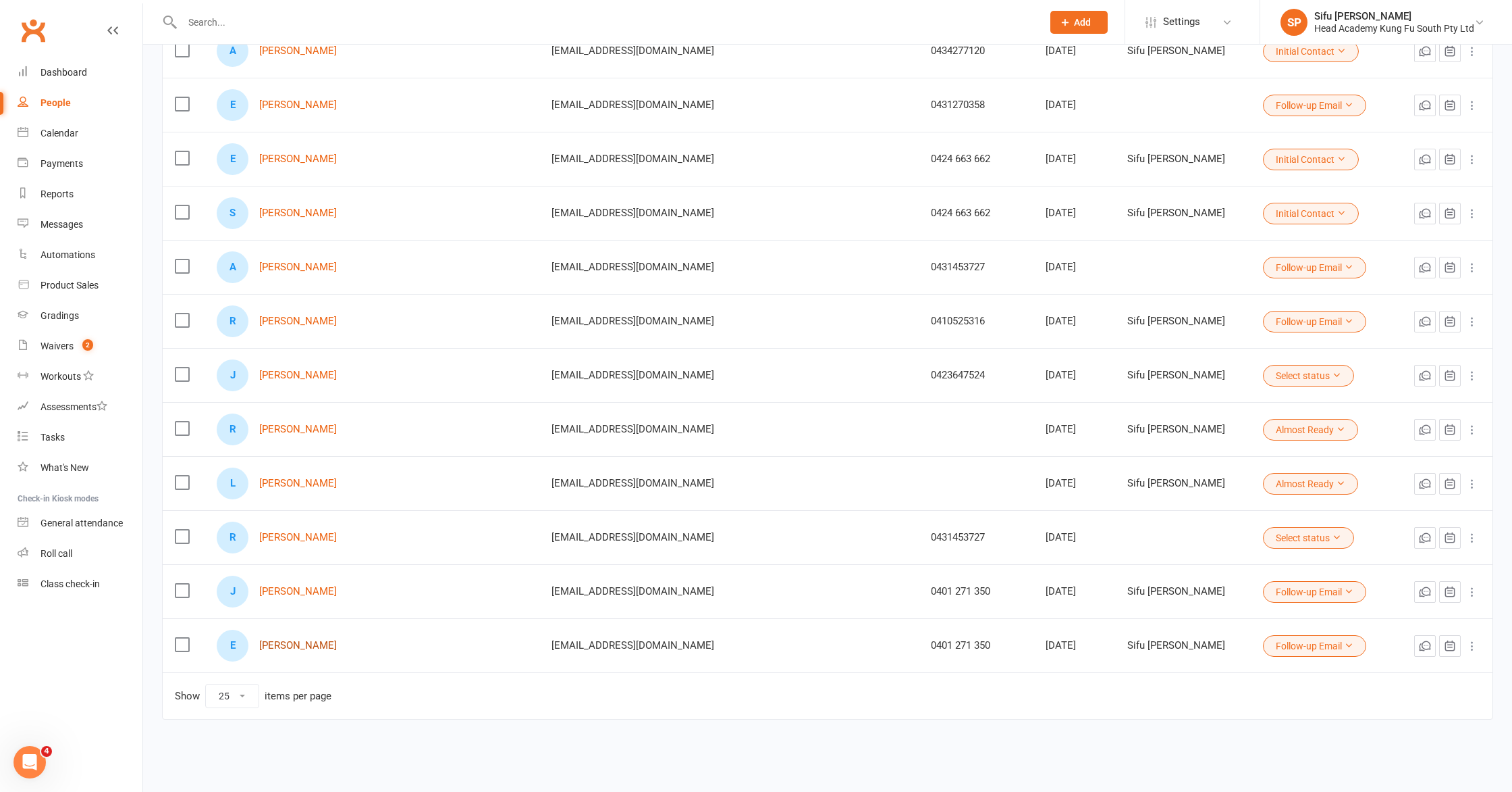
click at [299, 650] on link "[PERSON_NAME]" at bounding box center [298, 645] width 77 height 12
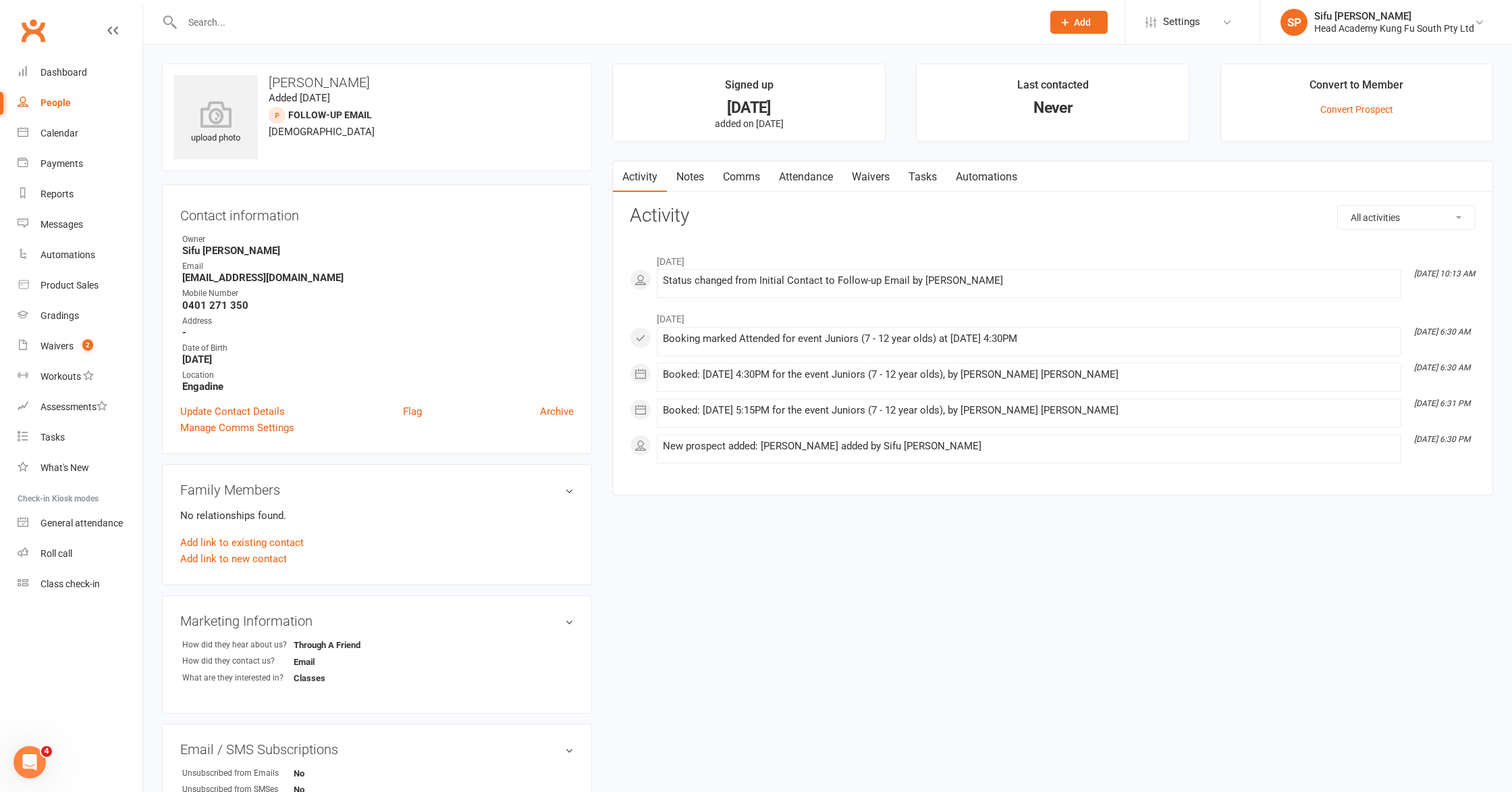
click at [922, 618] on div "upload photo [PERSON_NAME] Added [DATE] Follow-up Email prospect [DEMOGRAPHIC_D…" at bounding box center [827, 576] width 1352 height 1025
click at [842, 665] on div "upload photo [PERSON_NAME] Added [DATE] Follow-up Email prospect [DEMOGRAPHIC_D…" at bounding box center [827, 576] width 1352 height 1025
click at [713, 557] on div "upload photo [PERSON_NAME] Added [DATE] Follow-up Email prospect [DEMOGRAPHIC_D…" at bounding box center [827, 576] width 1352 height 1025
click at [824, 579] on div "upload photo [PERSON_NAME] Added [DATE] Follow-up Email prospect [DEMOGRAPHIC_D…" at bounding box center [827, 576] width 1352 height 1025
click at [62, 103] on div "People" at bounding box center [55, 103] width 30 height 11
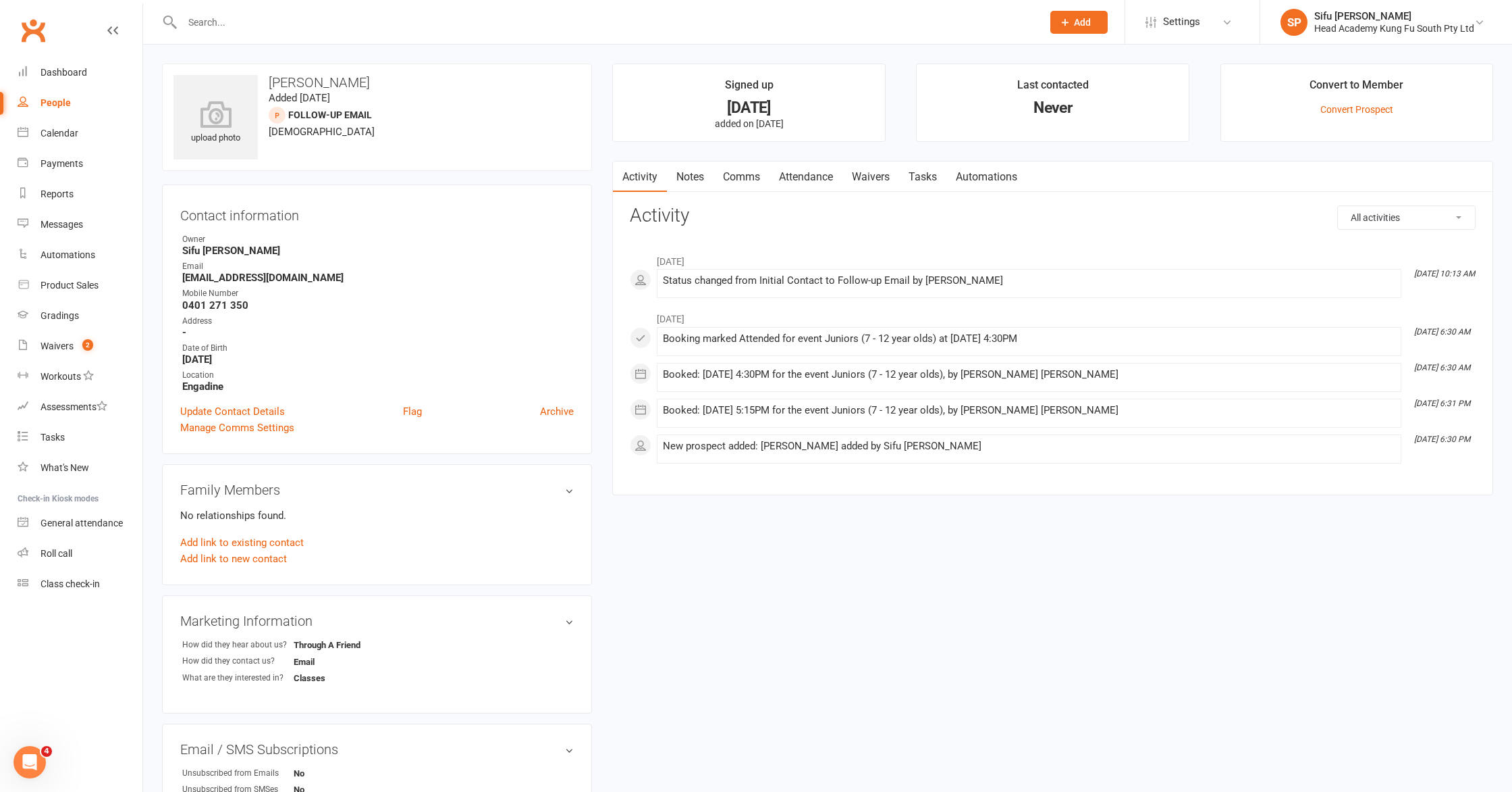
select select "25"
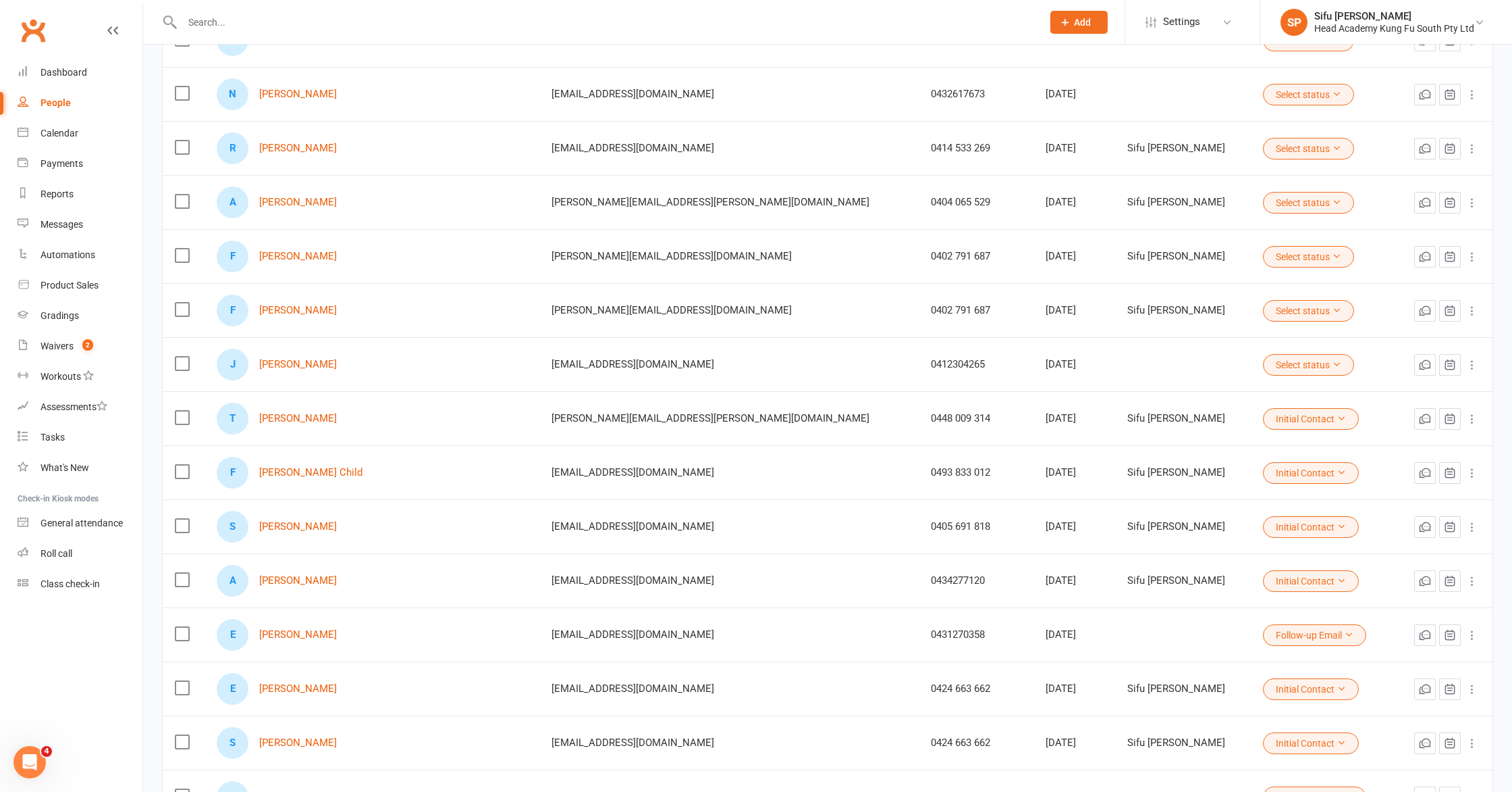
scroll to position [861, 0]
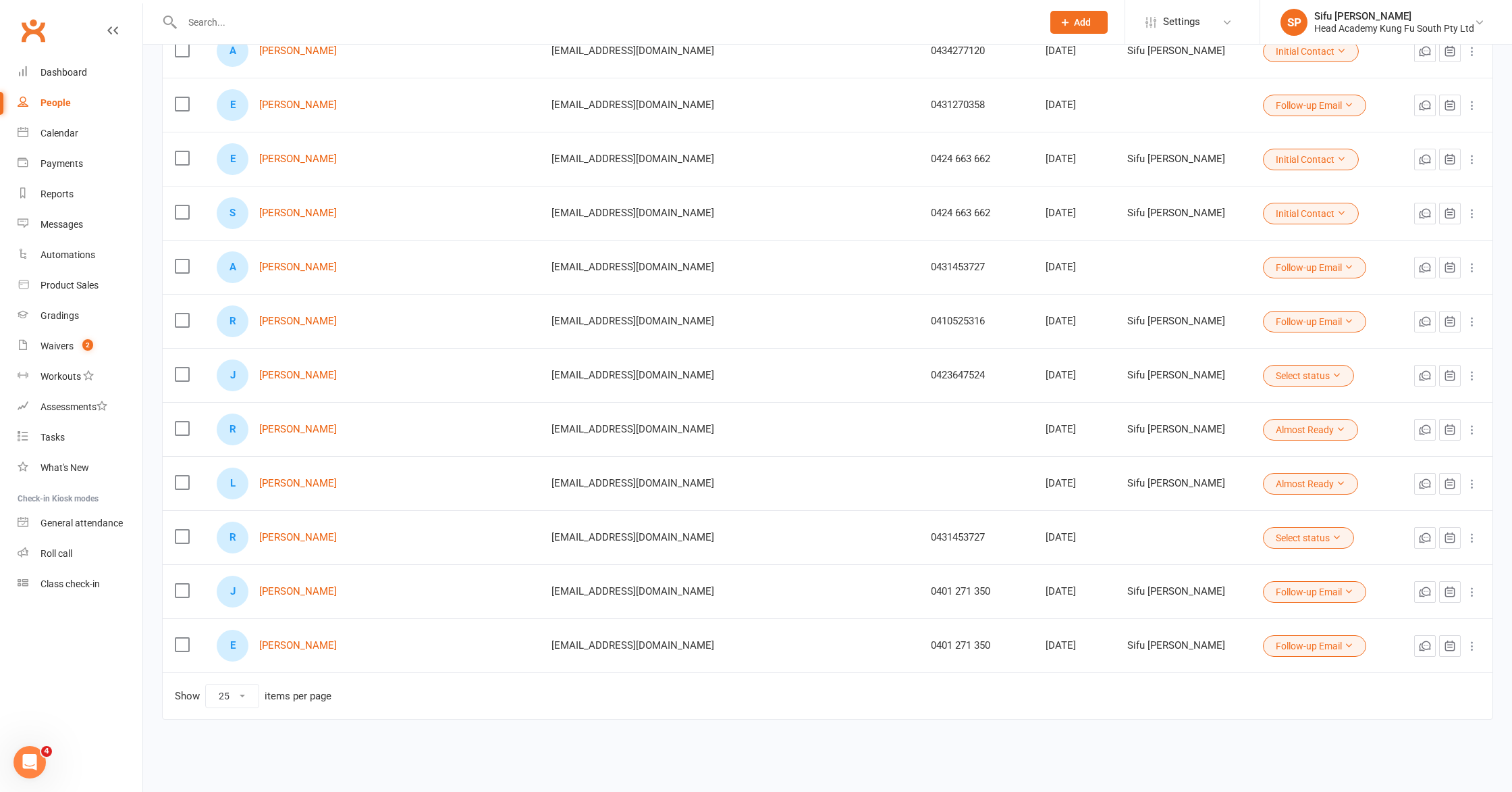
click at [463, 714] on td "Show 10 25 50 100 items per page" at bounding box center [827, 695] width 1330 height 46
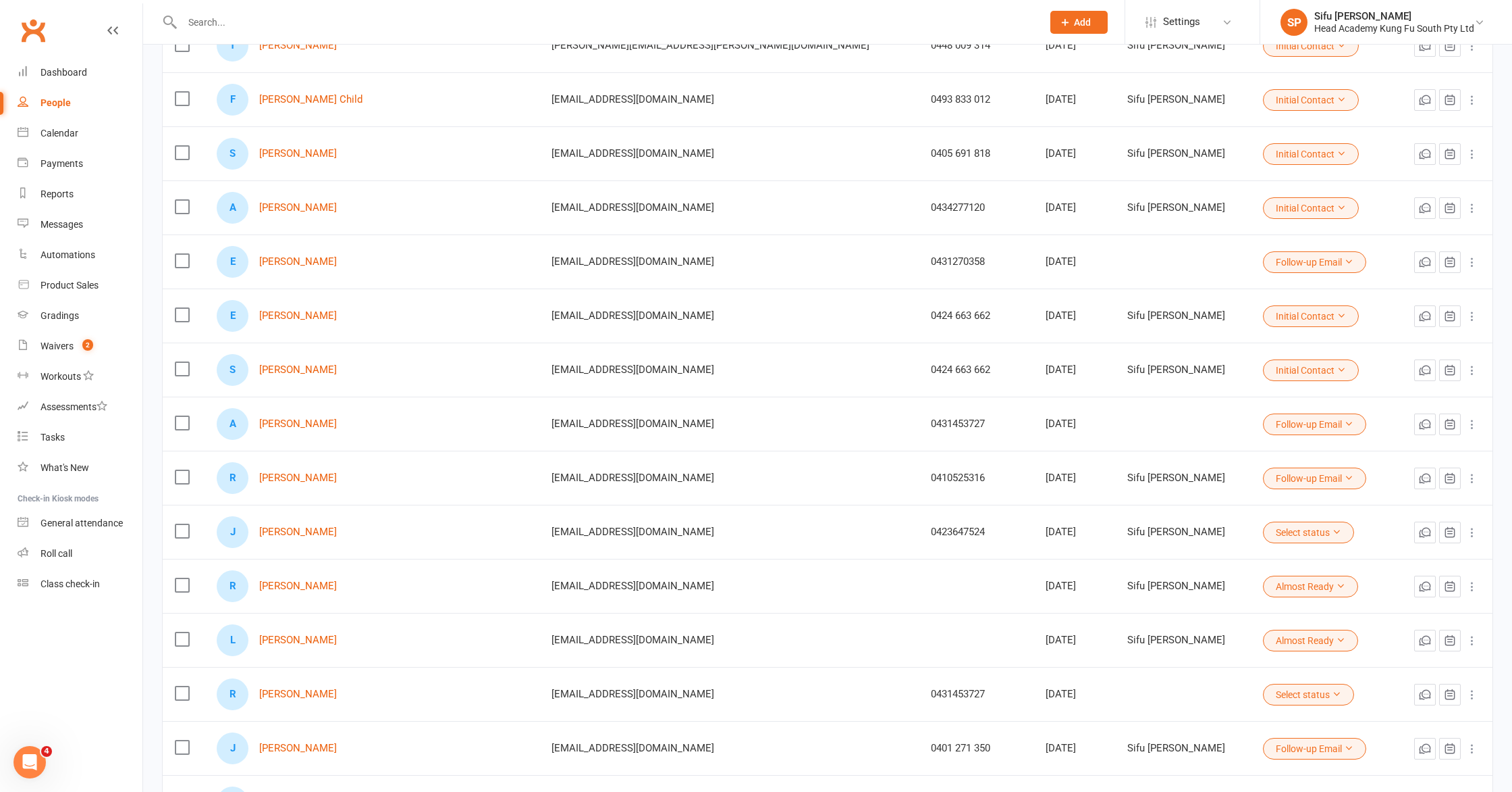
scroll to position [704, 0]
click at [359, 547] on div "J [PERSON_NAME]" at bounding box center [371, 532] width 310 height 32
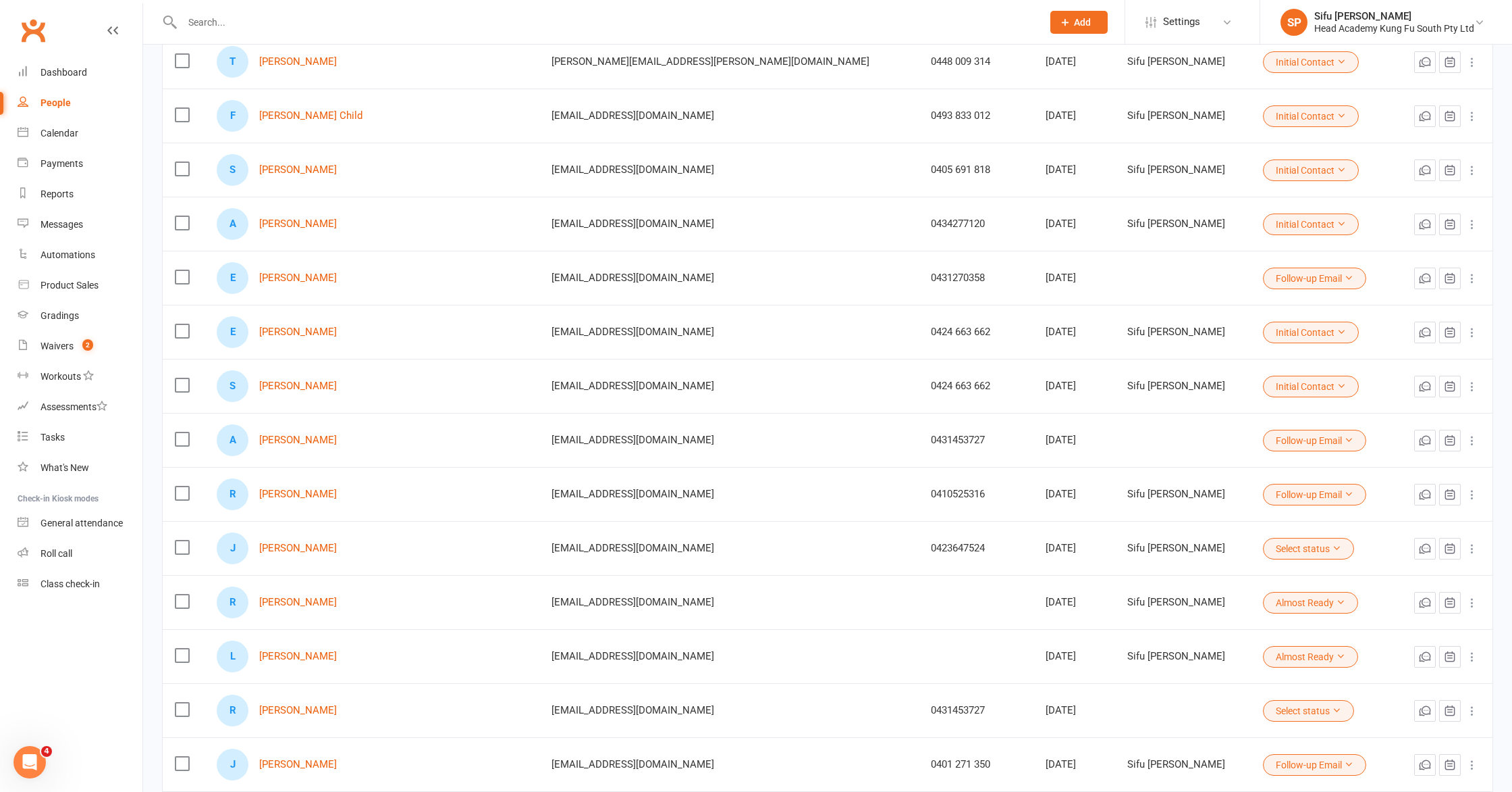
scroll to position [0, 0]
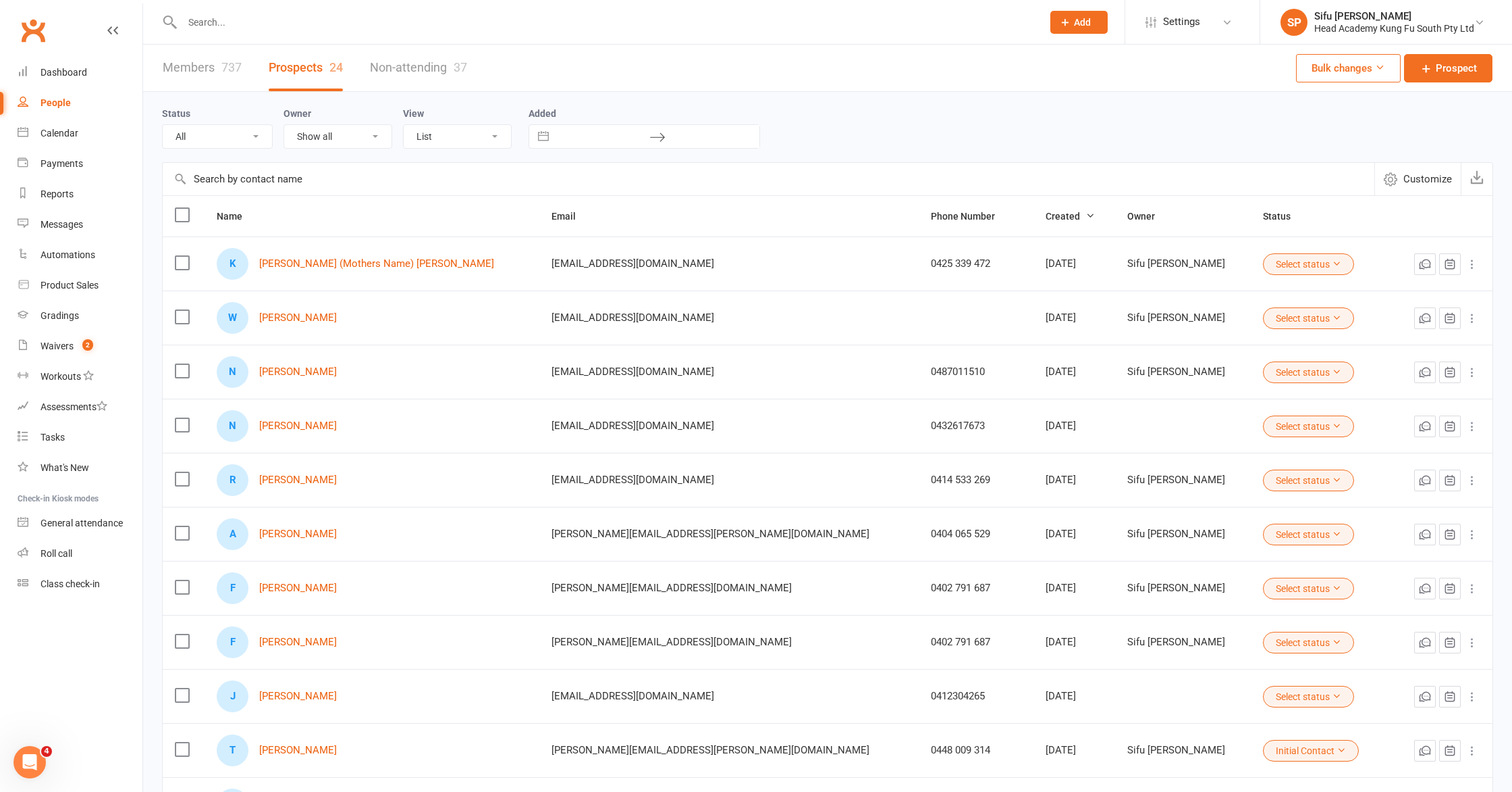
click at [49, 95] on link "People" at bounding box center [80, 102] width 125 height 30
click at [71, 74] on div "Dashboard" at bounding box center [63, 72] width 46 height 11
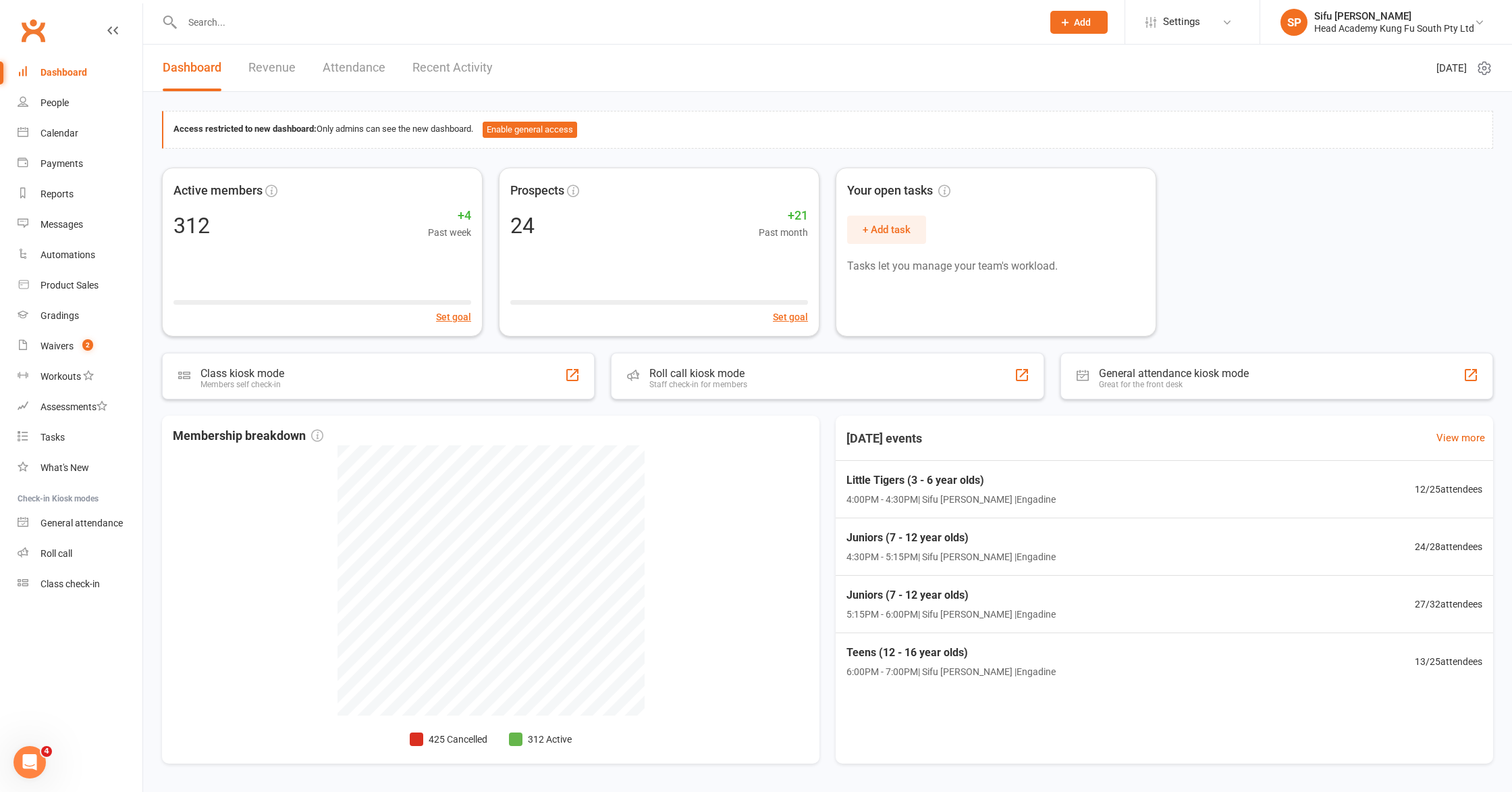
click at [744, 110] on div "Access restricted to new dashboard: Only admins can see the new dashboard. Enab…" at bounding box center [827, 444] width 1369 height 704
click at [1178, 231] on div "Active members 312 +4 Past week Set goal Prospects 24 +21 Past month Set goal Y…" at bounding box center [827, 252] width 1331 height 169
click at [1305, 208] on div "Active members 312 +4 Past week Set goal Prospects 24 +21 Past month Set goal Y…" at bounding box center [827, 252] width 1331 height 169
click at [1363, 303] on div "Active members 312 +4 Past week Set goal Prospects 24 +21 Past month Set goal Y…" at bounding box center [827, 252] width 1331 height 169
drag, startPoint x: 157, startPoint y: 214, endPoint x: 124, endPoint y: 197, distance: 37.1
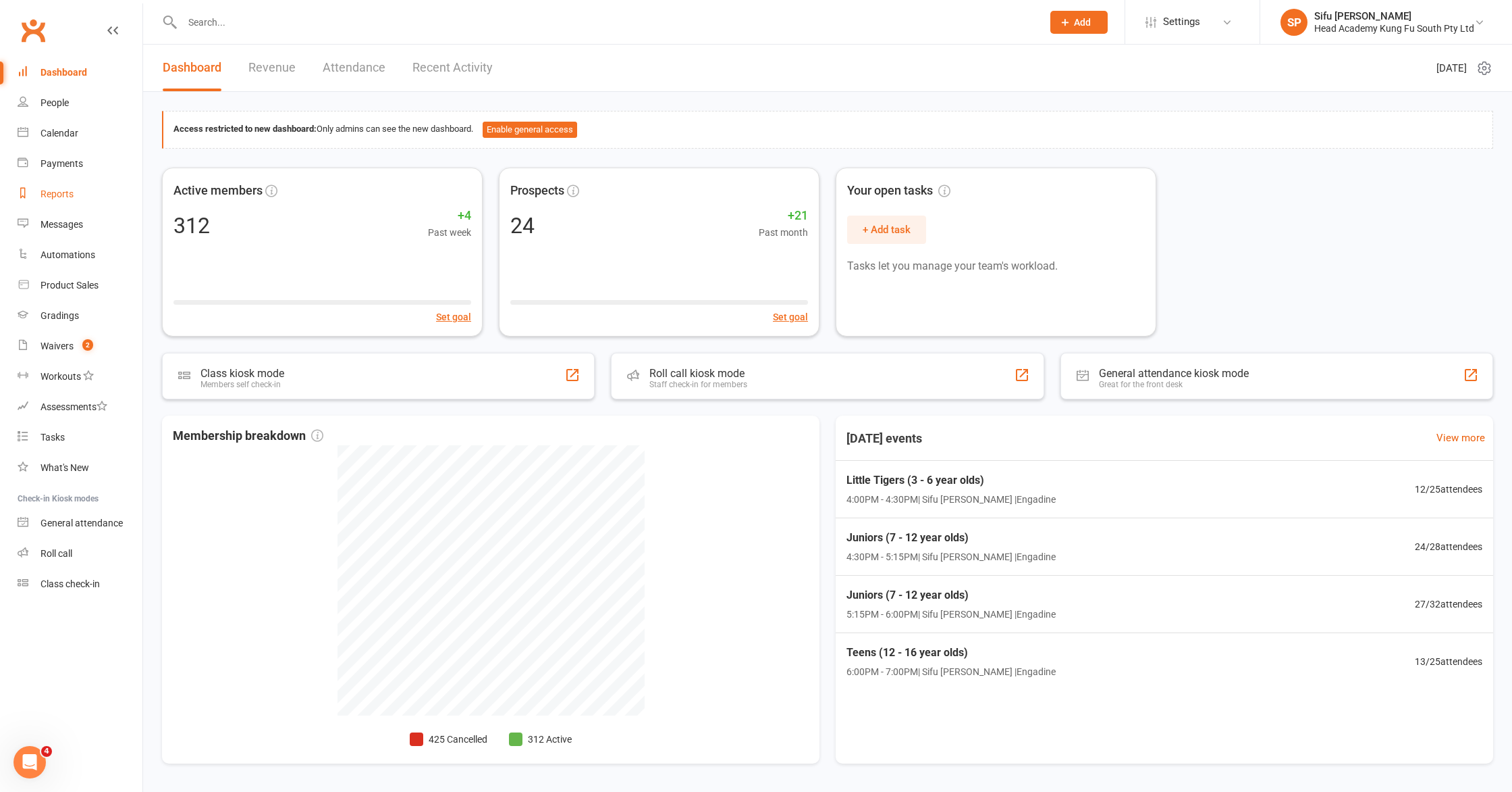
click at [157, 214] on div "Access restricted to new dashboard: Only admins can see the new dashboard. Enab…" at bounding box center [827, 444] width 1369 height 704
click at [61, 108] on div "People" at bounding box center [54, 103] width 29 height 11
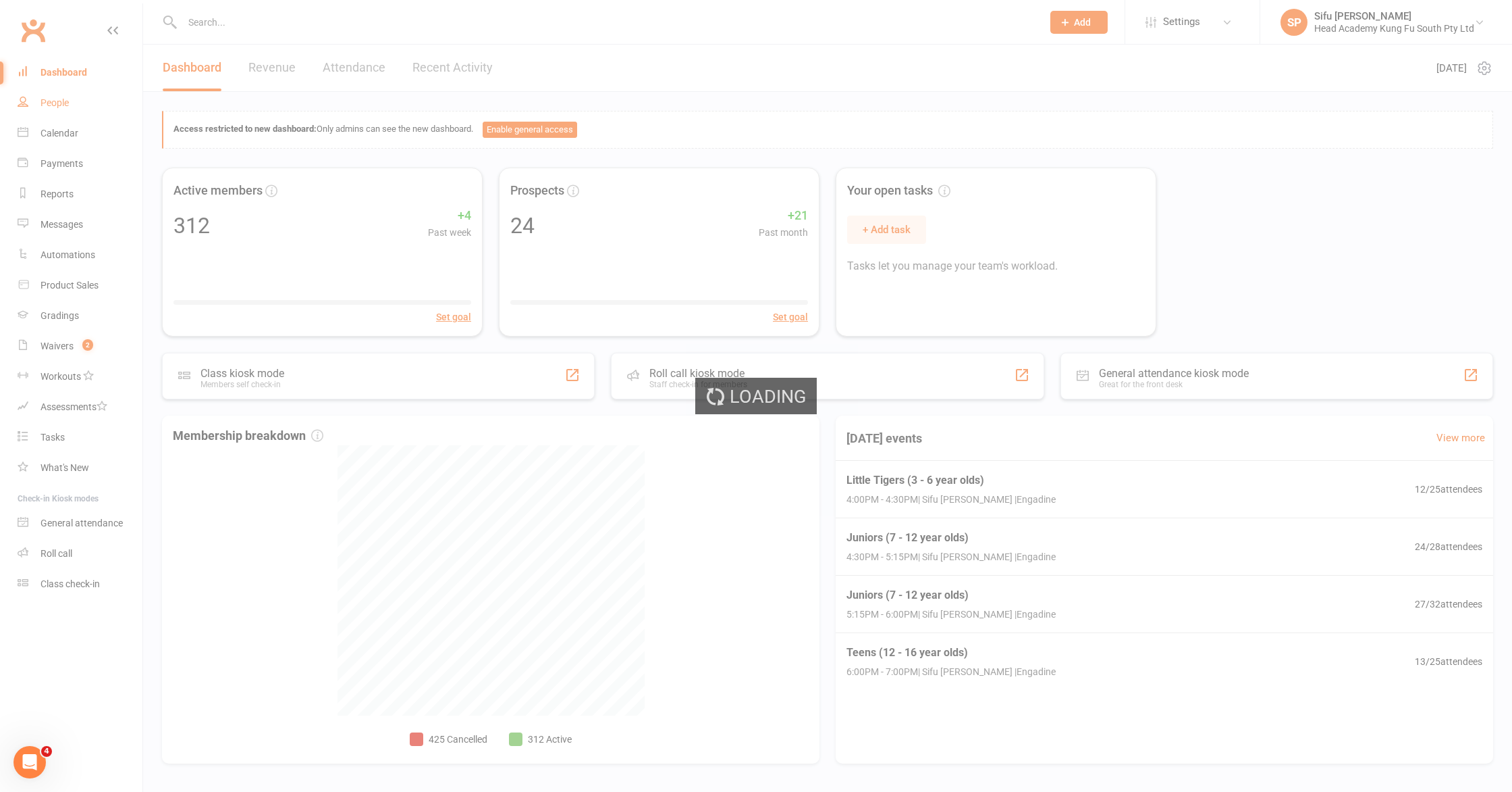
select select "25"
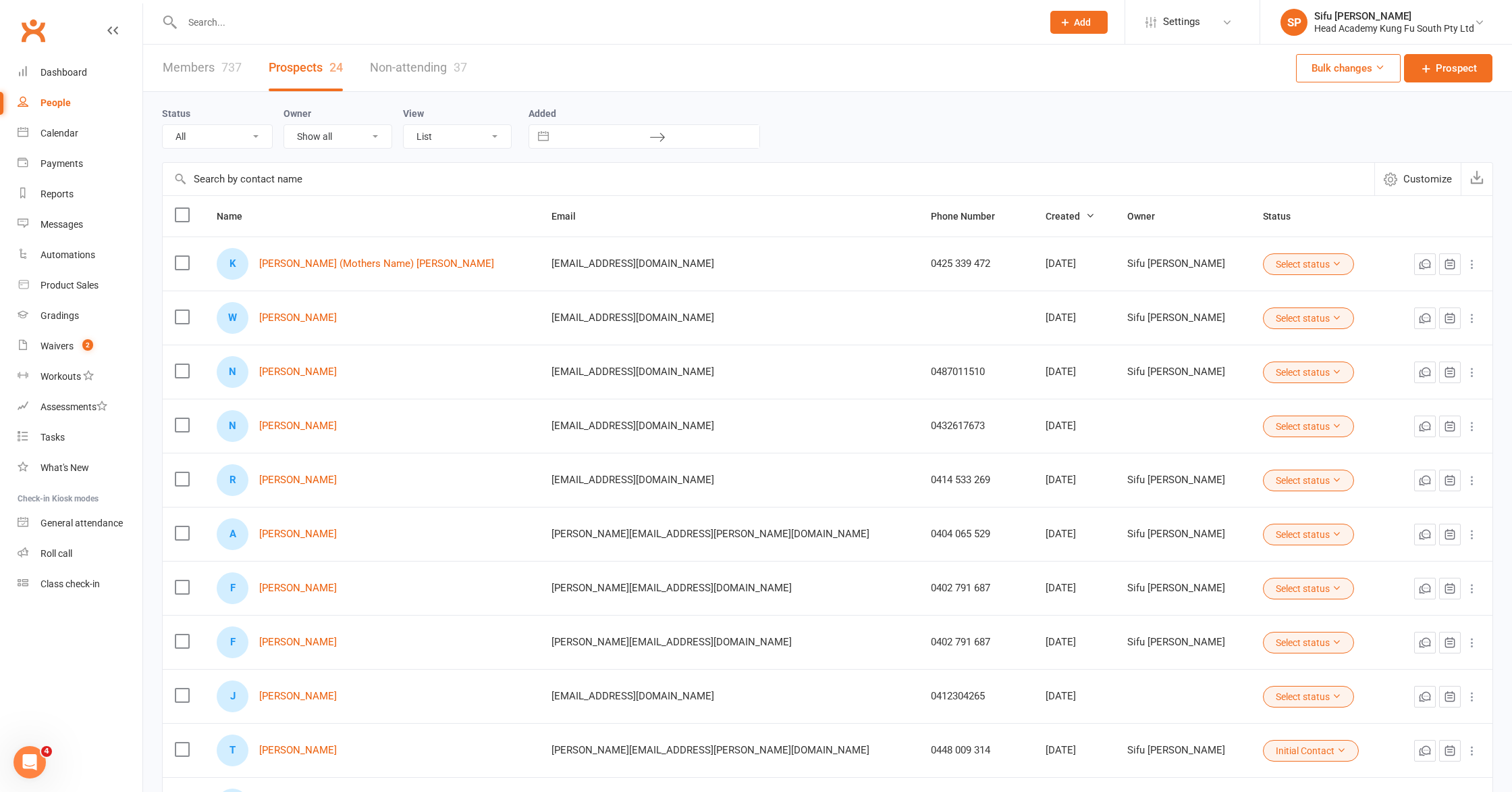
drag, startPoint x: 318, startPoint y: 155, endPoint x: 262, endPoint y: 156, distance: 56.0
click at [316, 155] on div "Status All (No status set) (Invalid status) Initial Contact Follow-up Call Foll…" at bounding box center [827, 127] width 1331 height 70
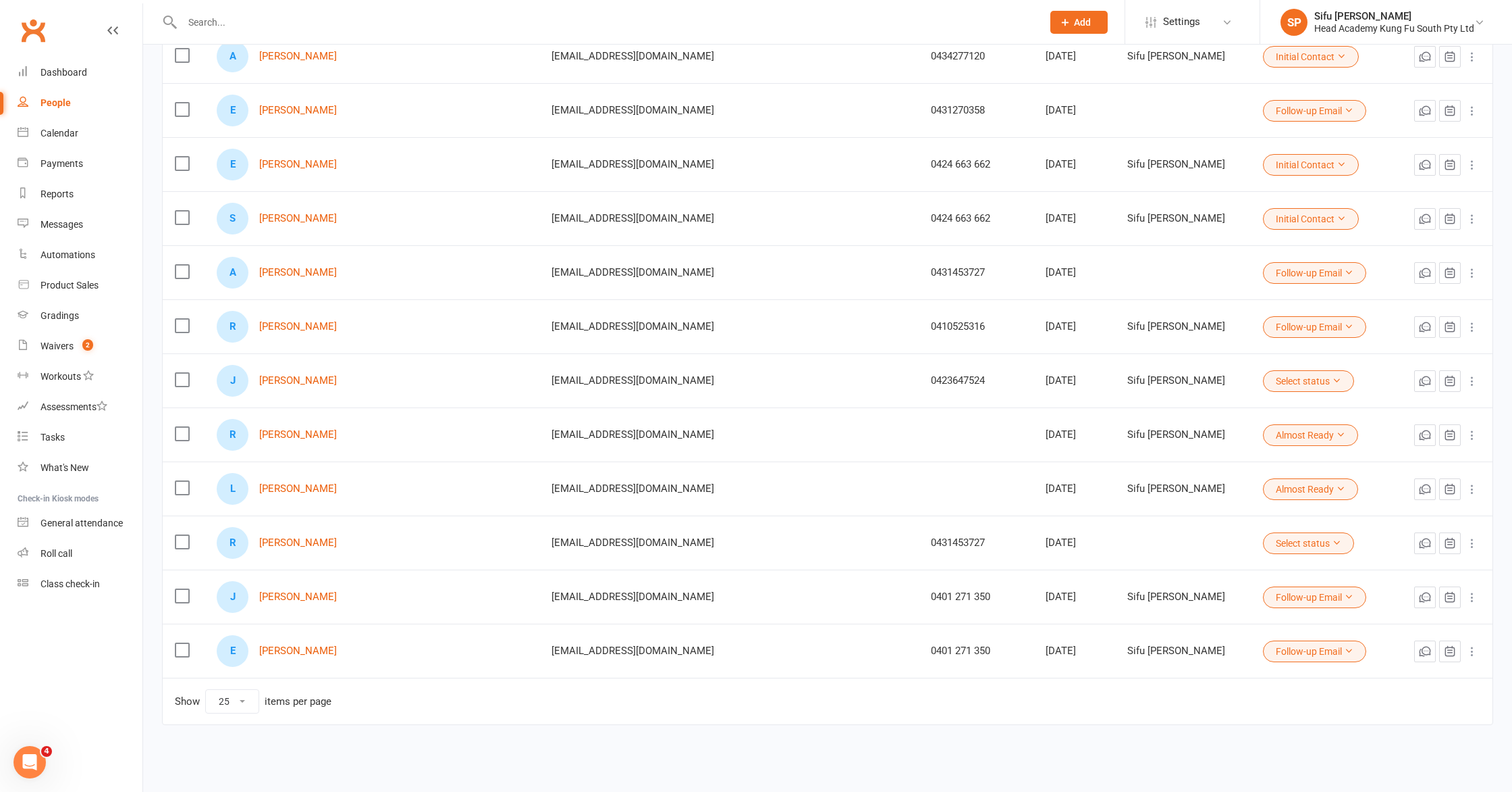
scroll to position [861, 0]
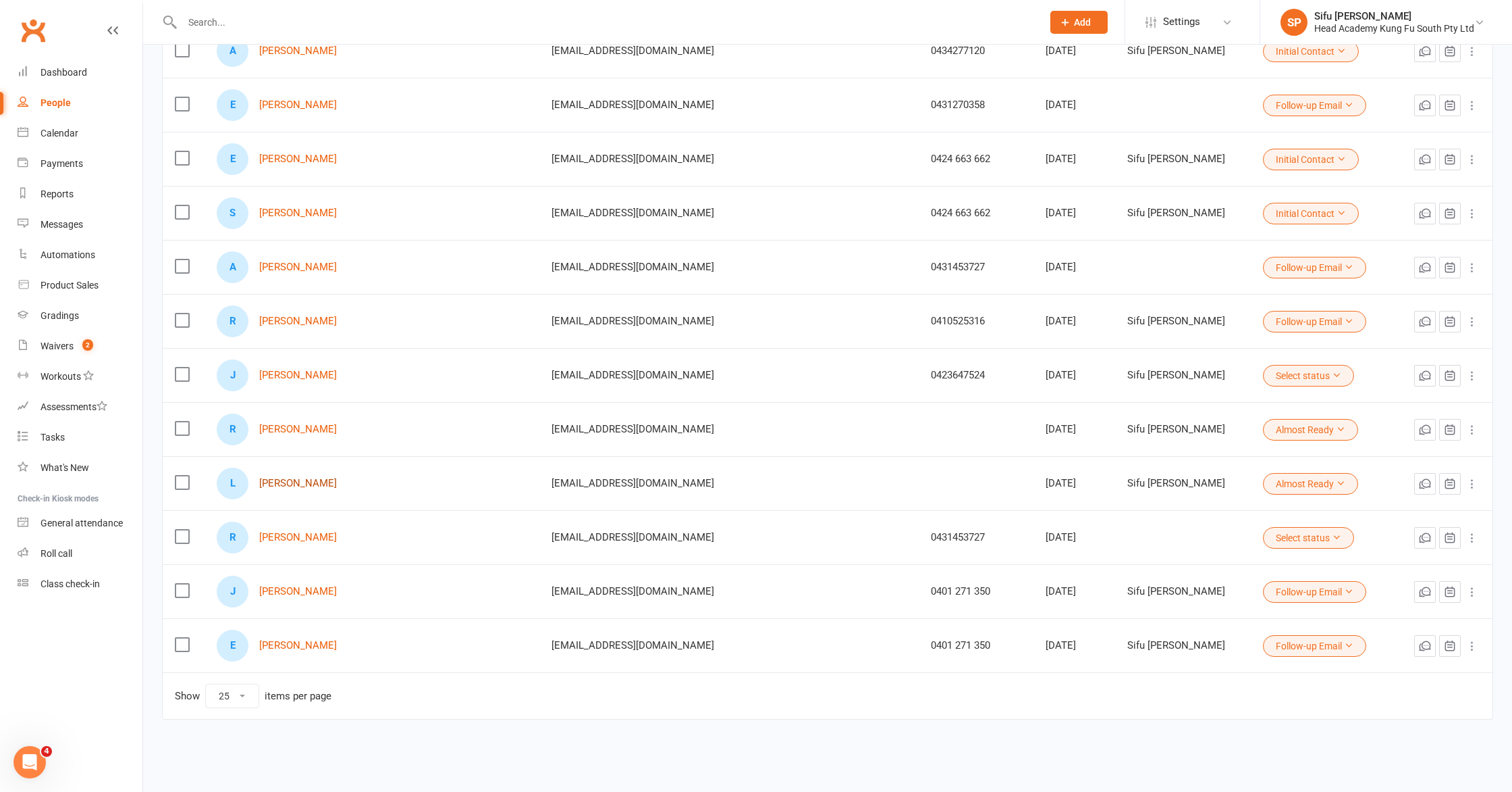
click at [325, 482] on link "[PERSON_NAME]" at bounding box center [298, 483] width 77 height 12
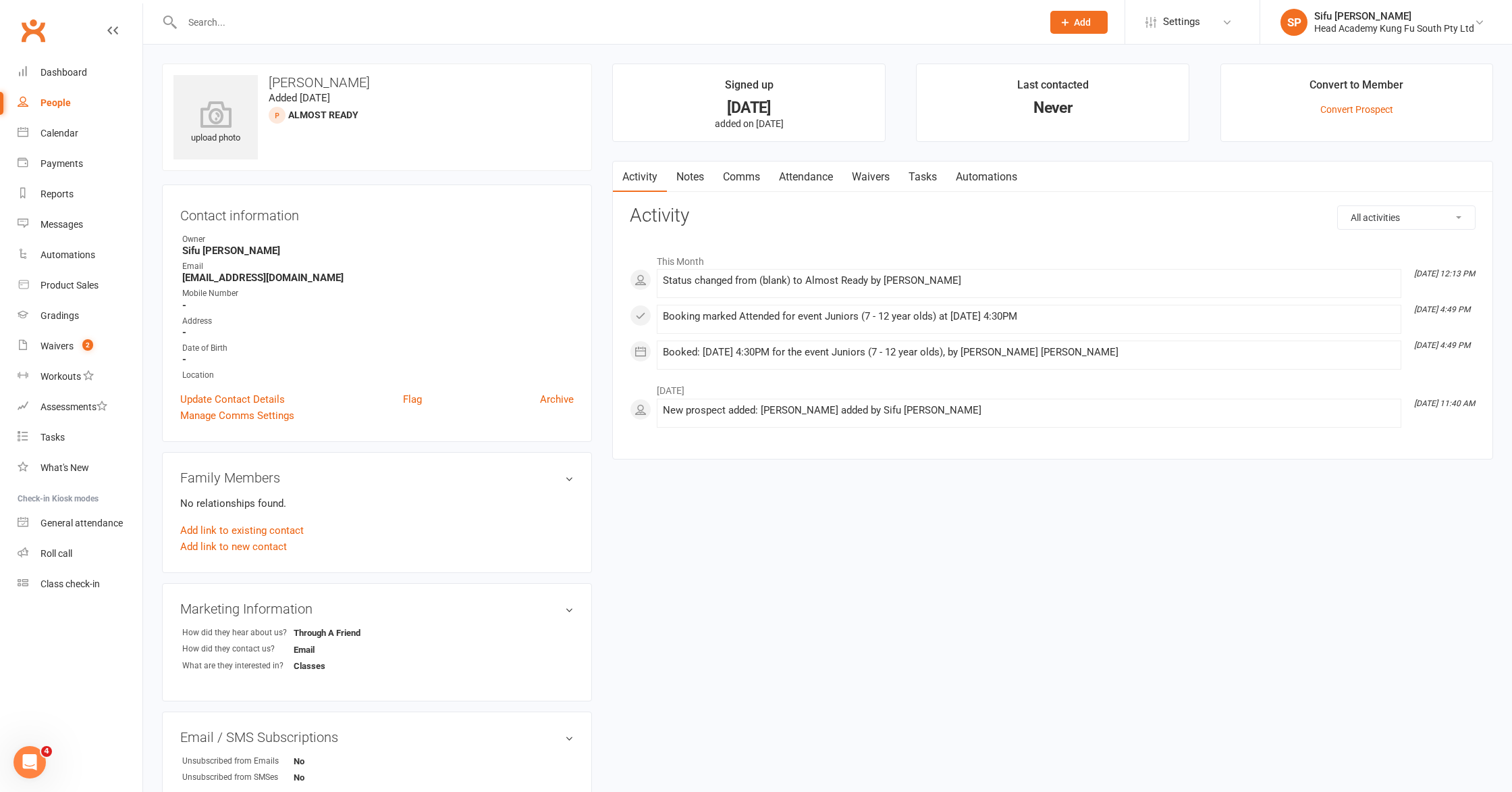
select select "25"
